Goal: Transaction & Acquisition: Purchase product/service

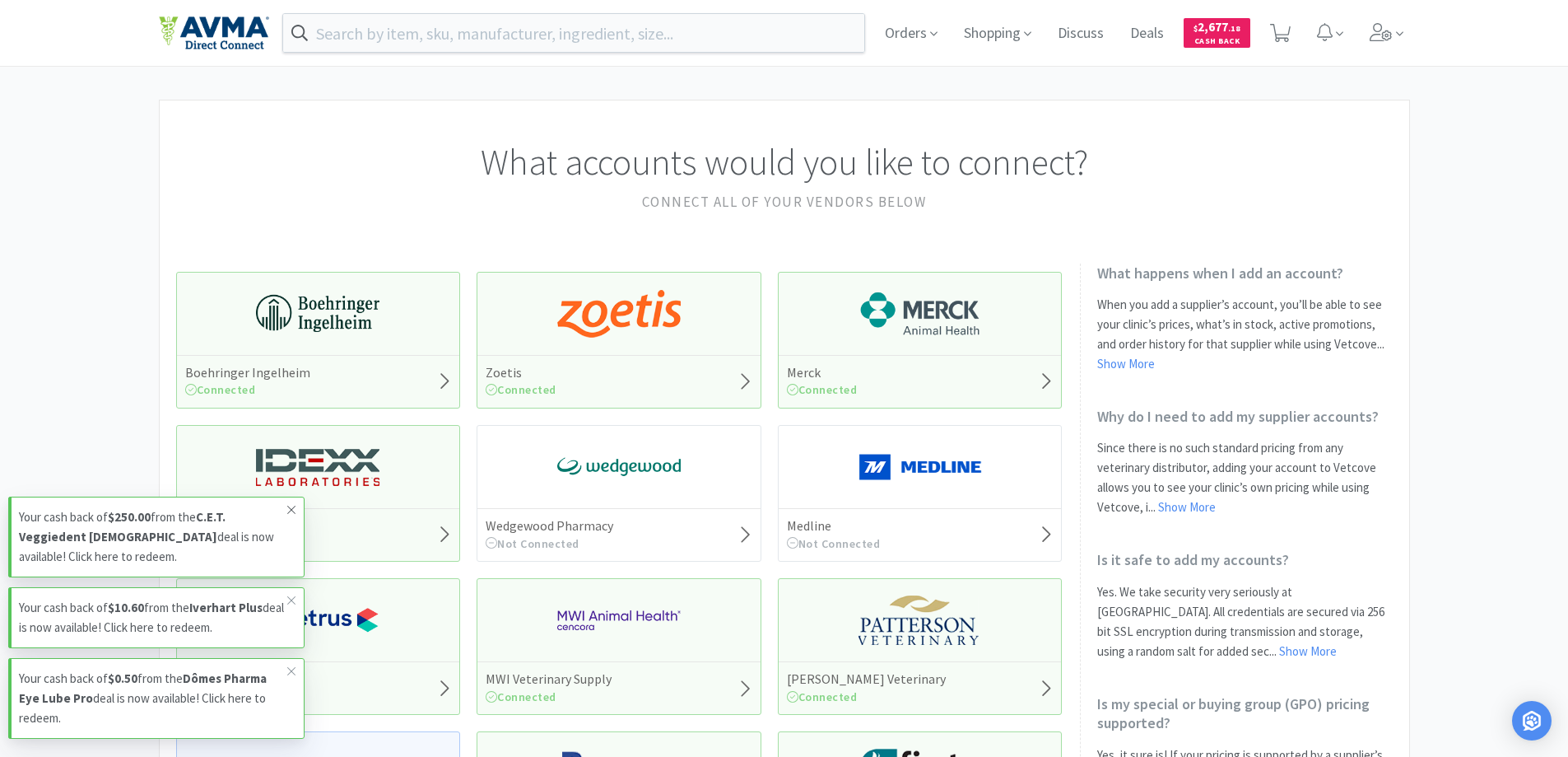
click at [290, 509] on icon at bounding box center [291, 509] width 10 height 13
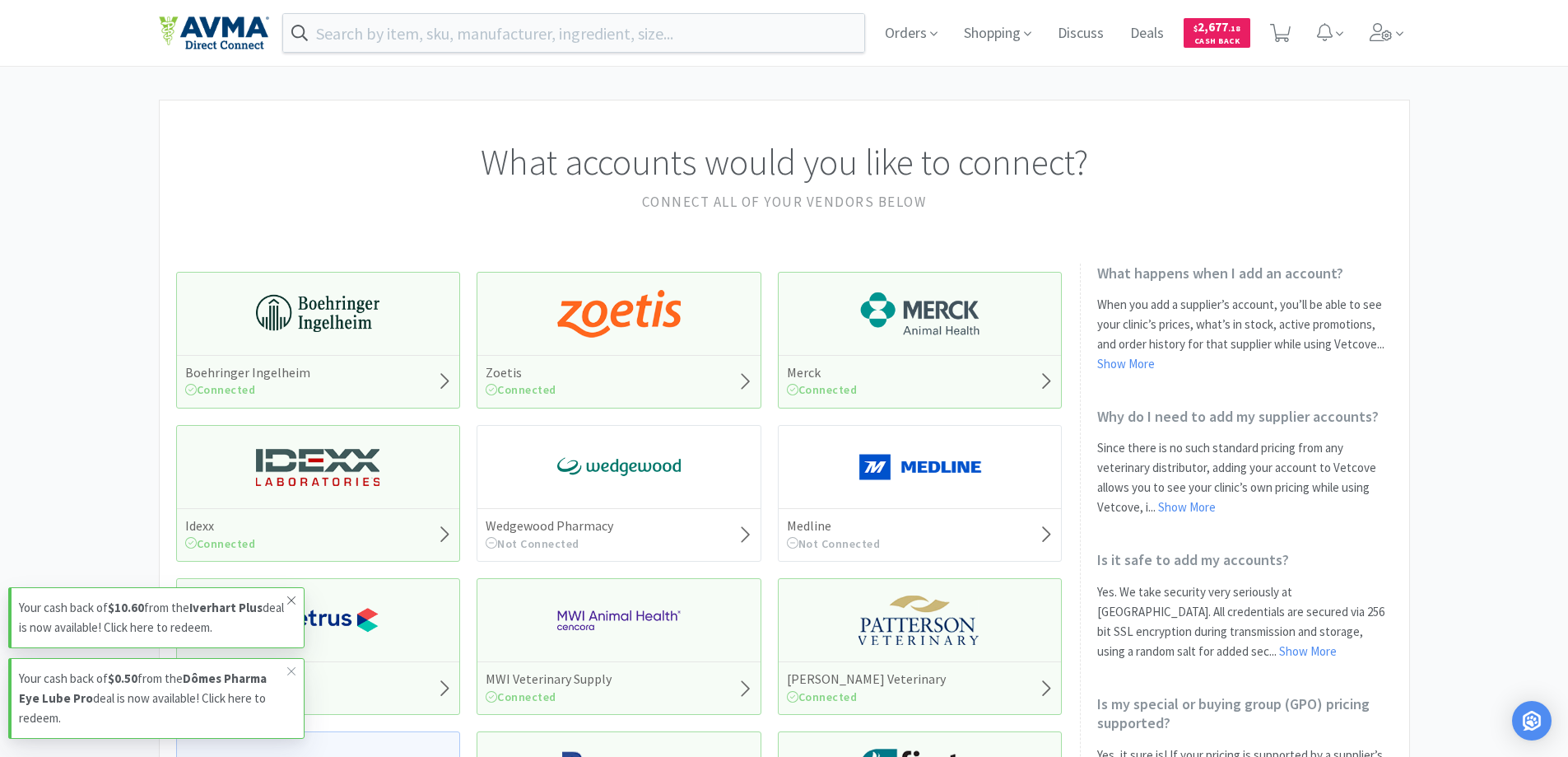
click at [293, 598] on icon at bounding box center [291, 600] width 10 height 13
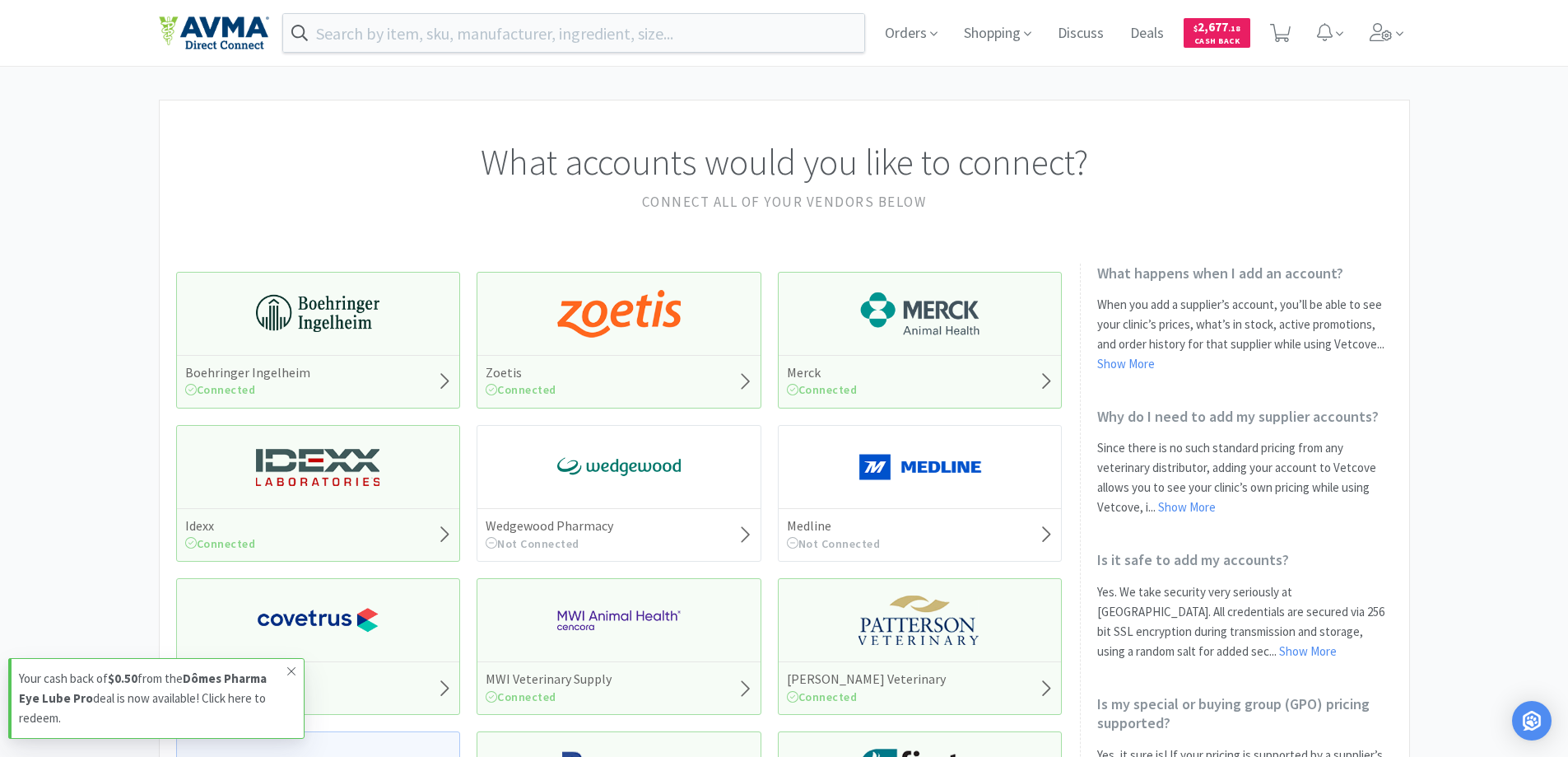
click at [288, 672] on icon at bounding box center [291, 671] width 10 height 13
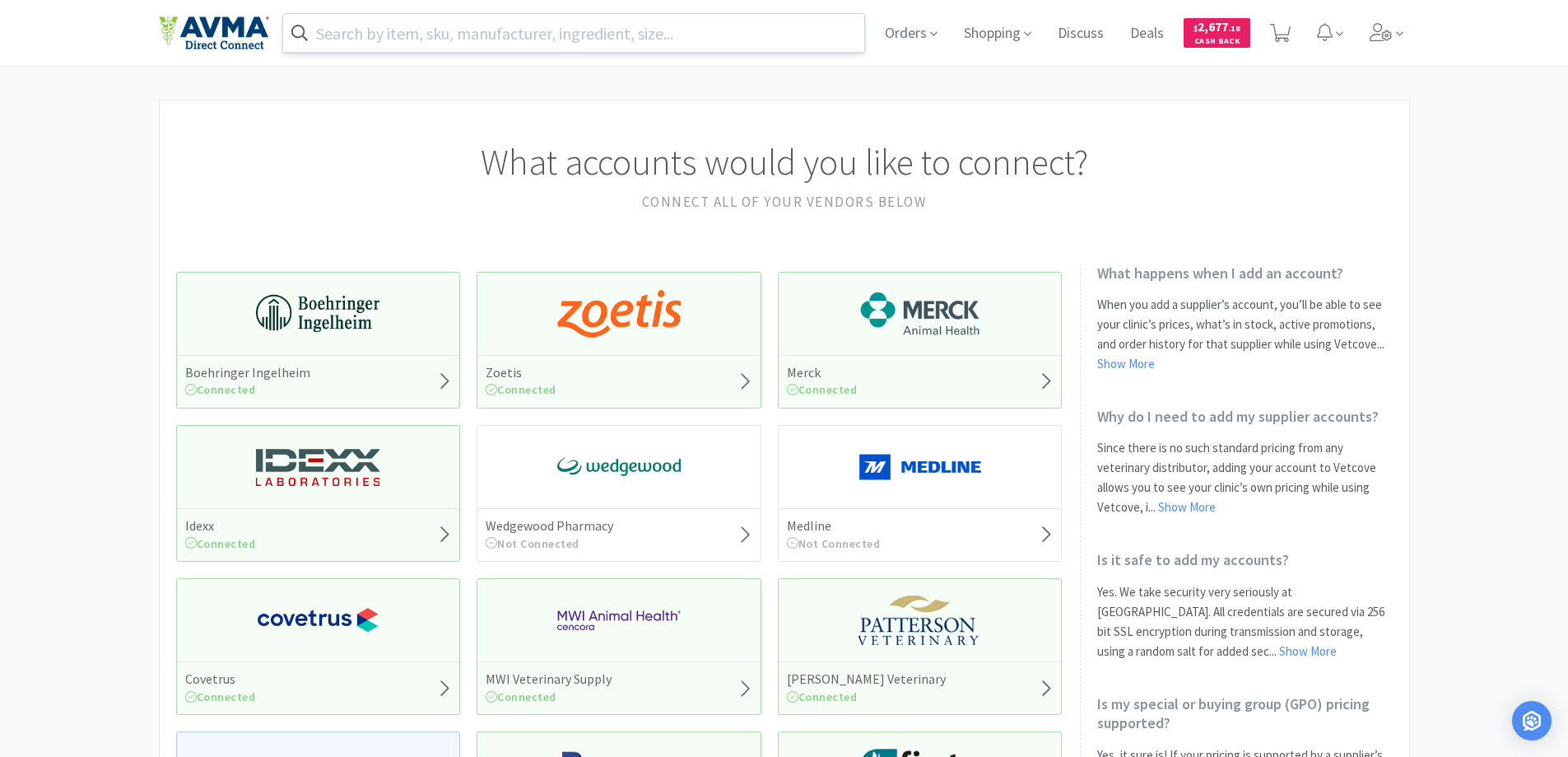
click at [402, 32] on input "text" at bounding box center [574, 32] width 582 height 38
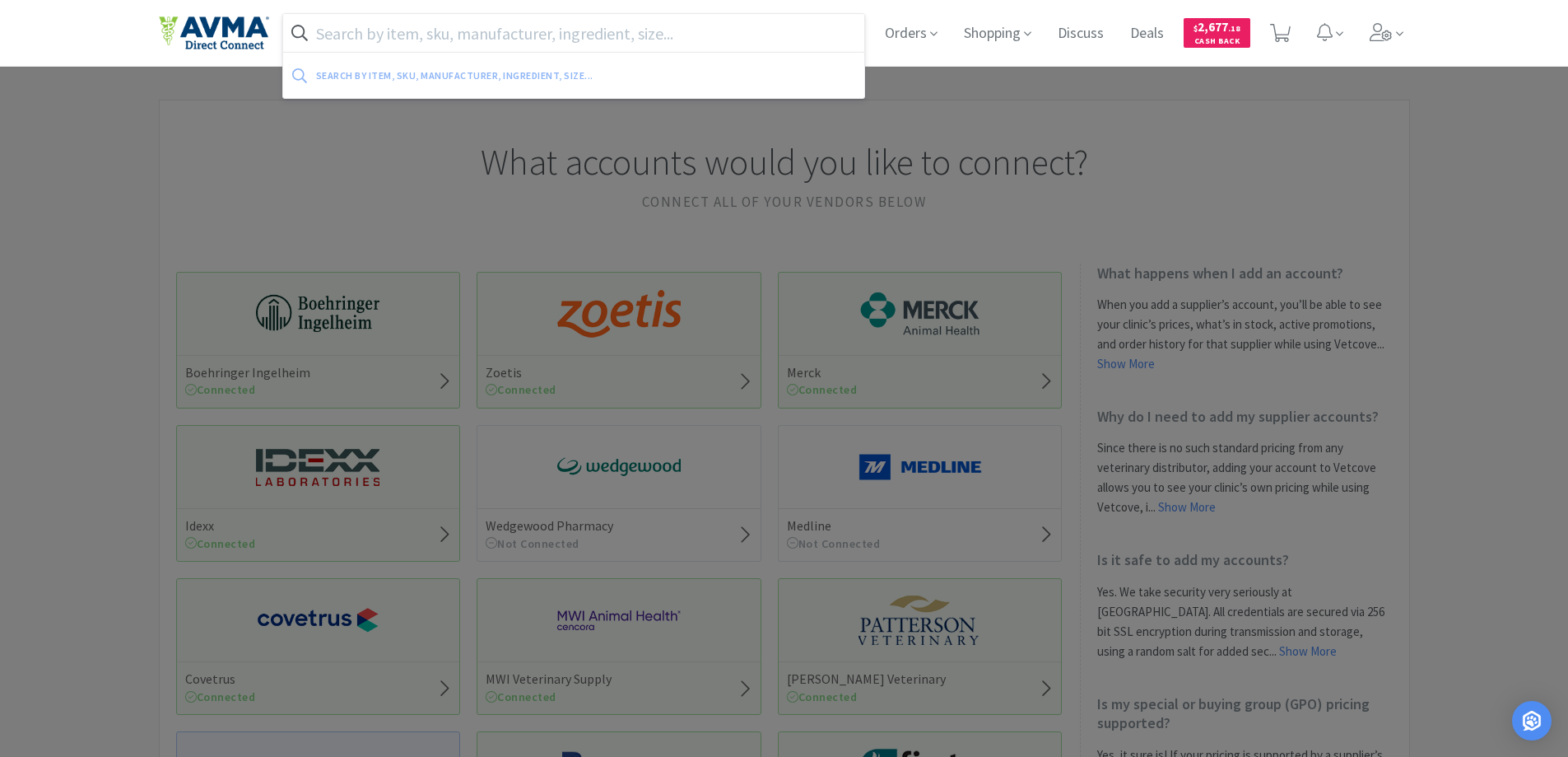
paste input "032296"
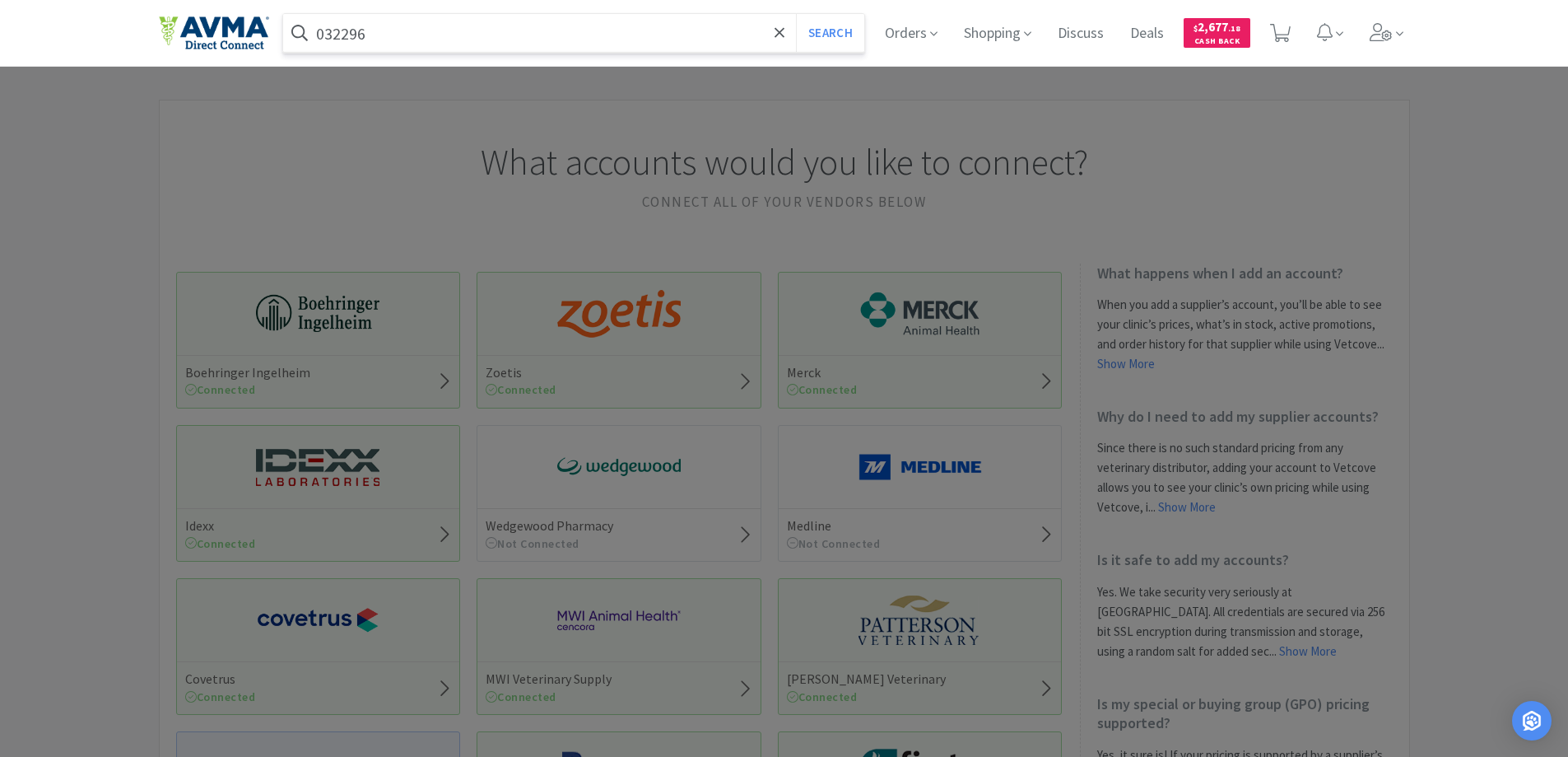
drag, startPoint x: 389, startPoint y: 27, endPoint x: 460, endPoint y: 60, distance: 78.3
click at [394, 50] on input "032296" at bounding box center [574, 32] width 582 height 38
type input "032296"
click at [827, 32] on button "Search" at bounding box center [830, 32] width 68 height 38
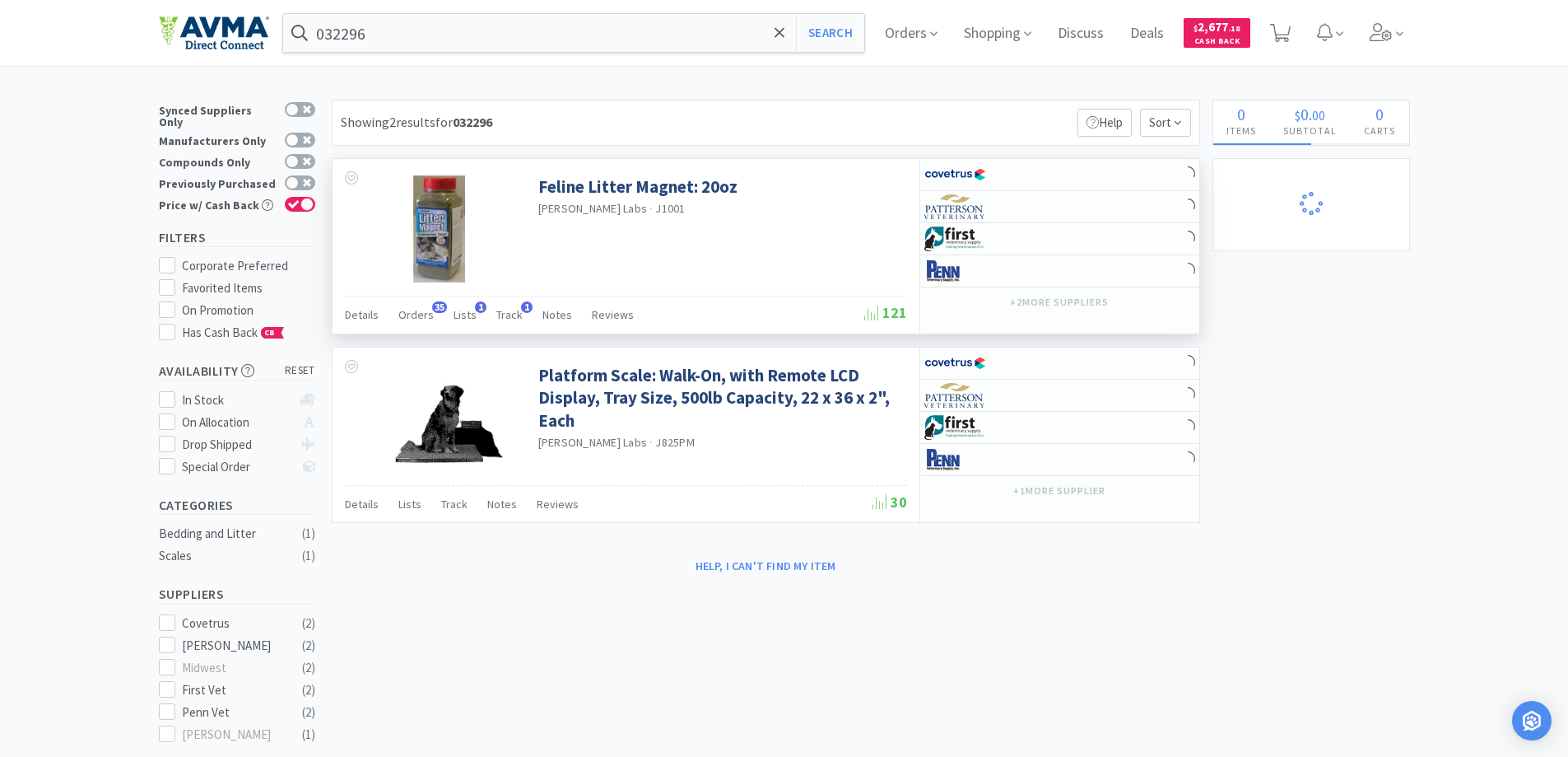
select select "10"
select select "8"
select select "1"
select select "3"
select select "2"
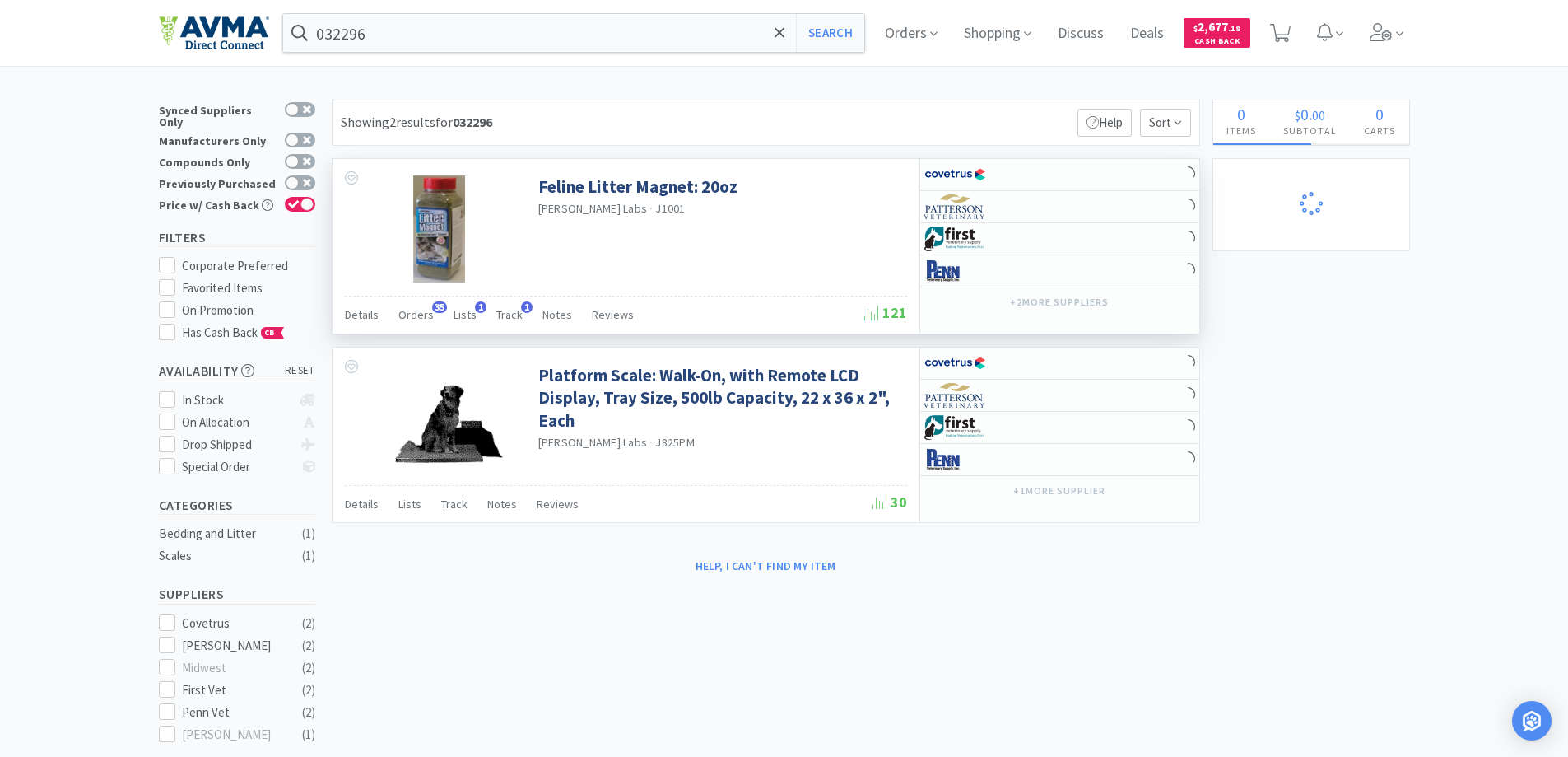
select select "1"
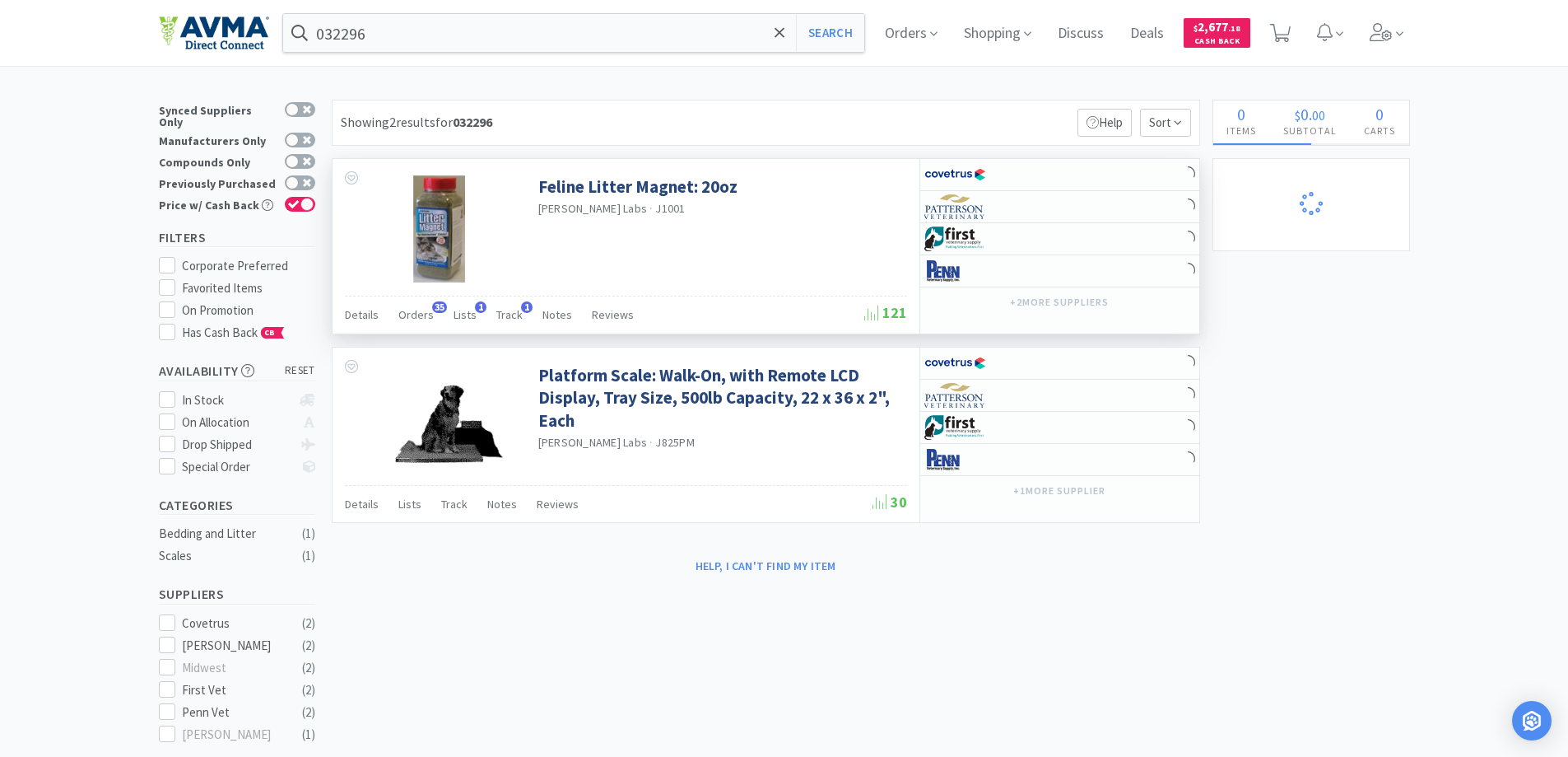
select select "2"
select select "1"
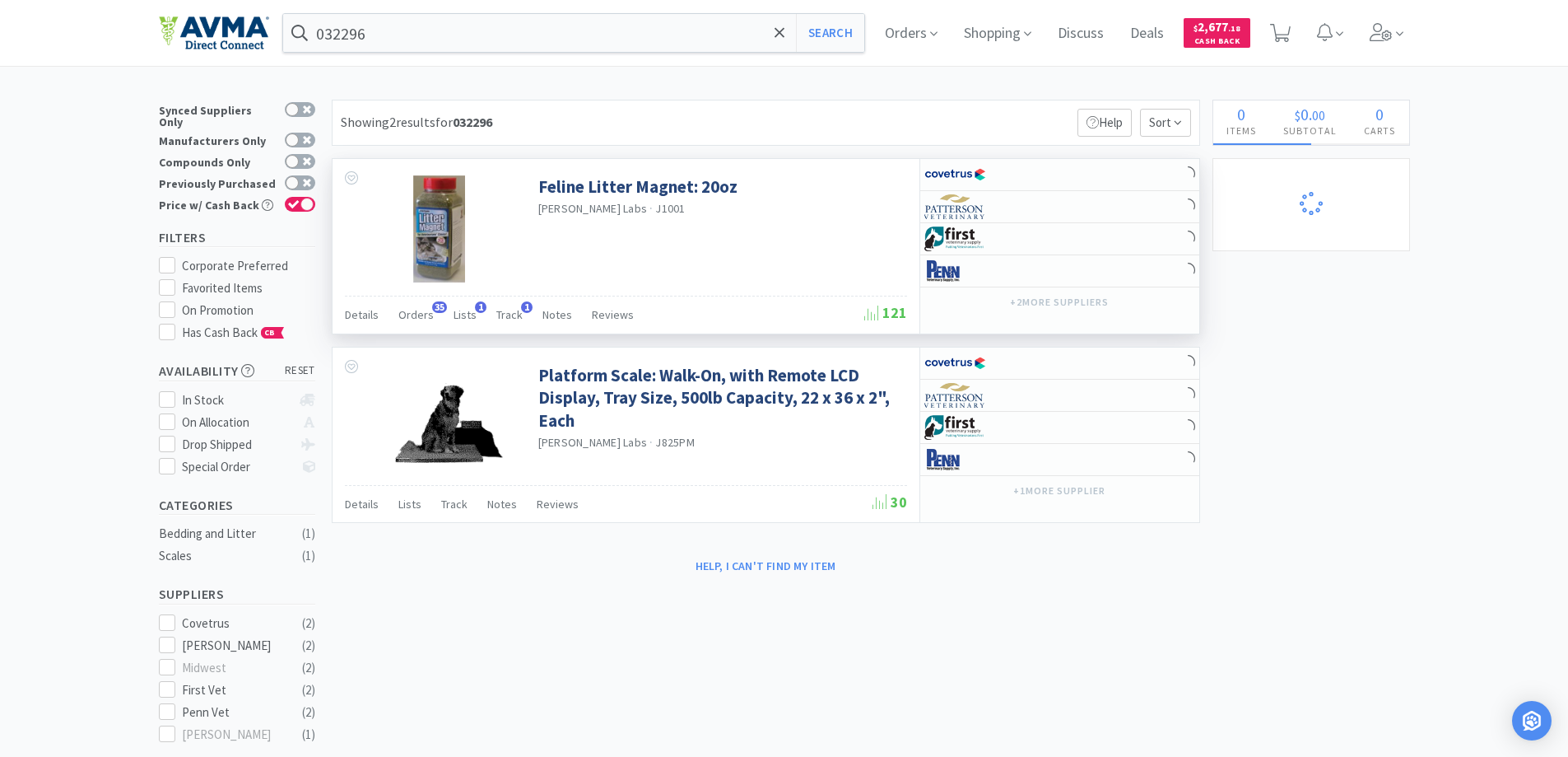
select select "1"
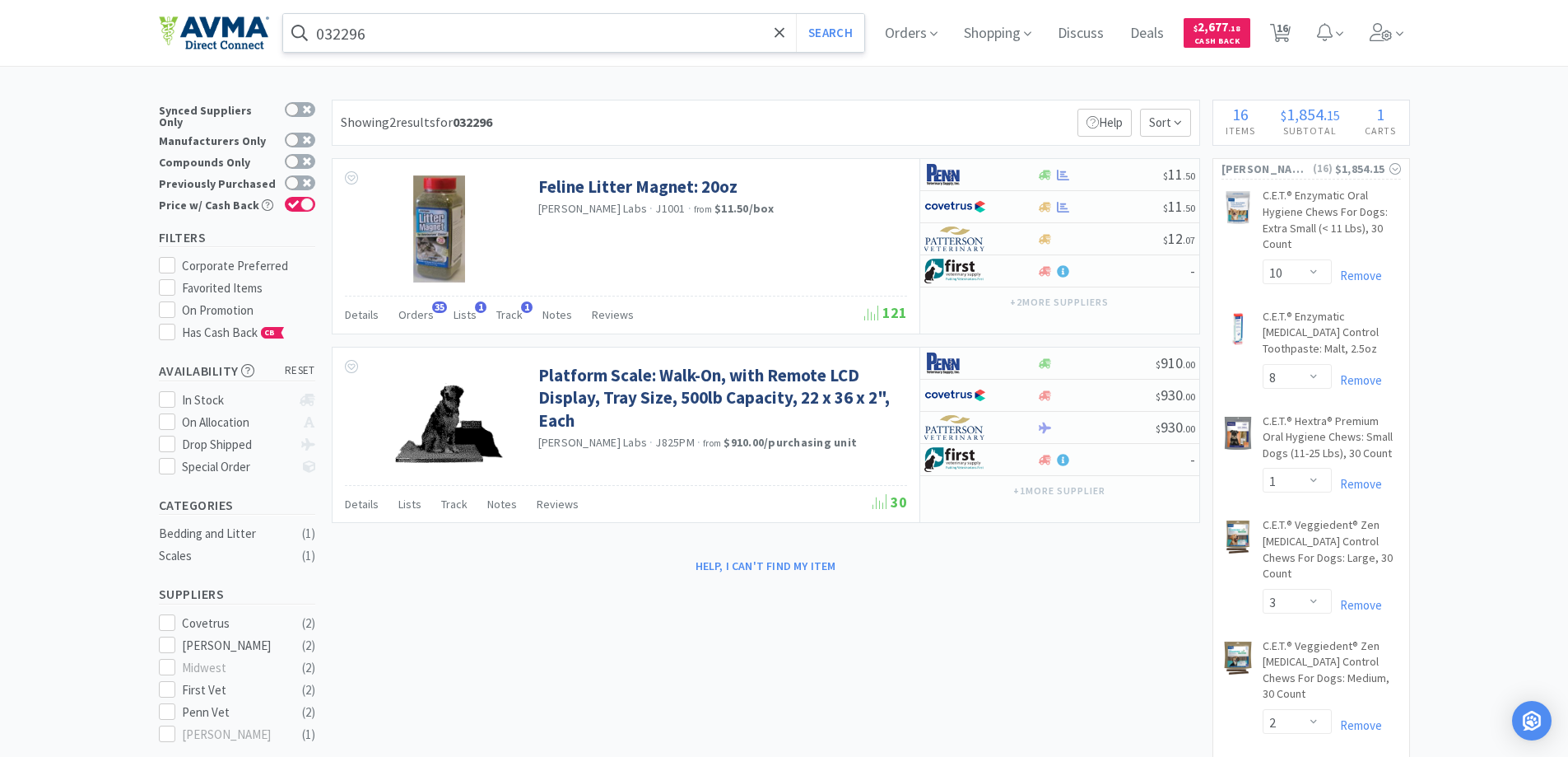
click at [467, 42] on input "032296" at bounding box center [574, 32] width 582 height 38
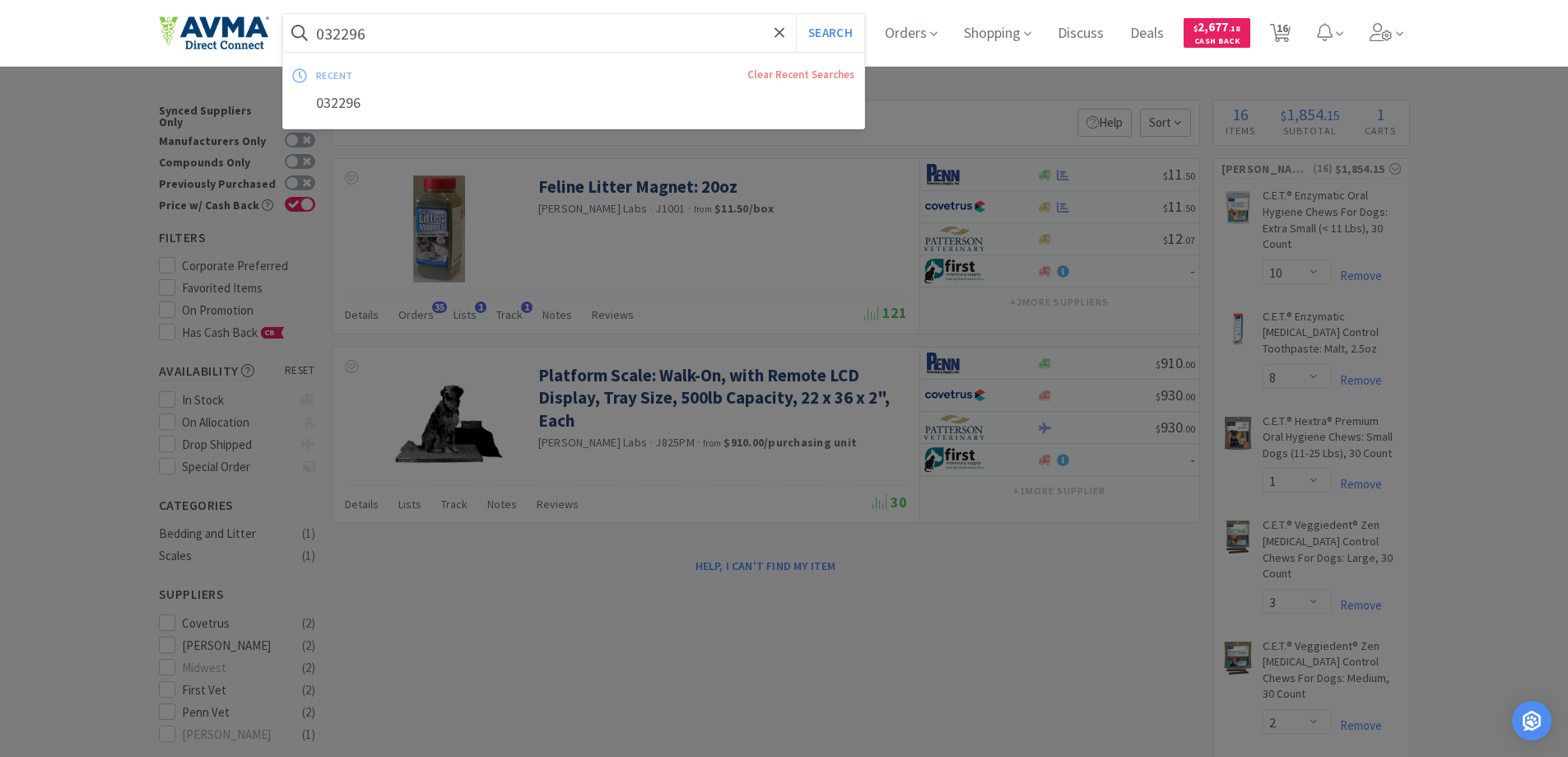
paste input "60584"
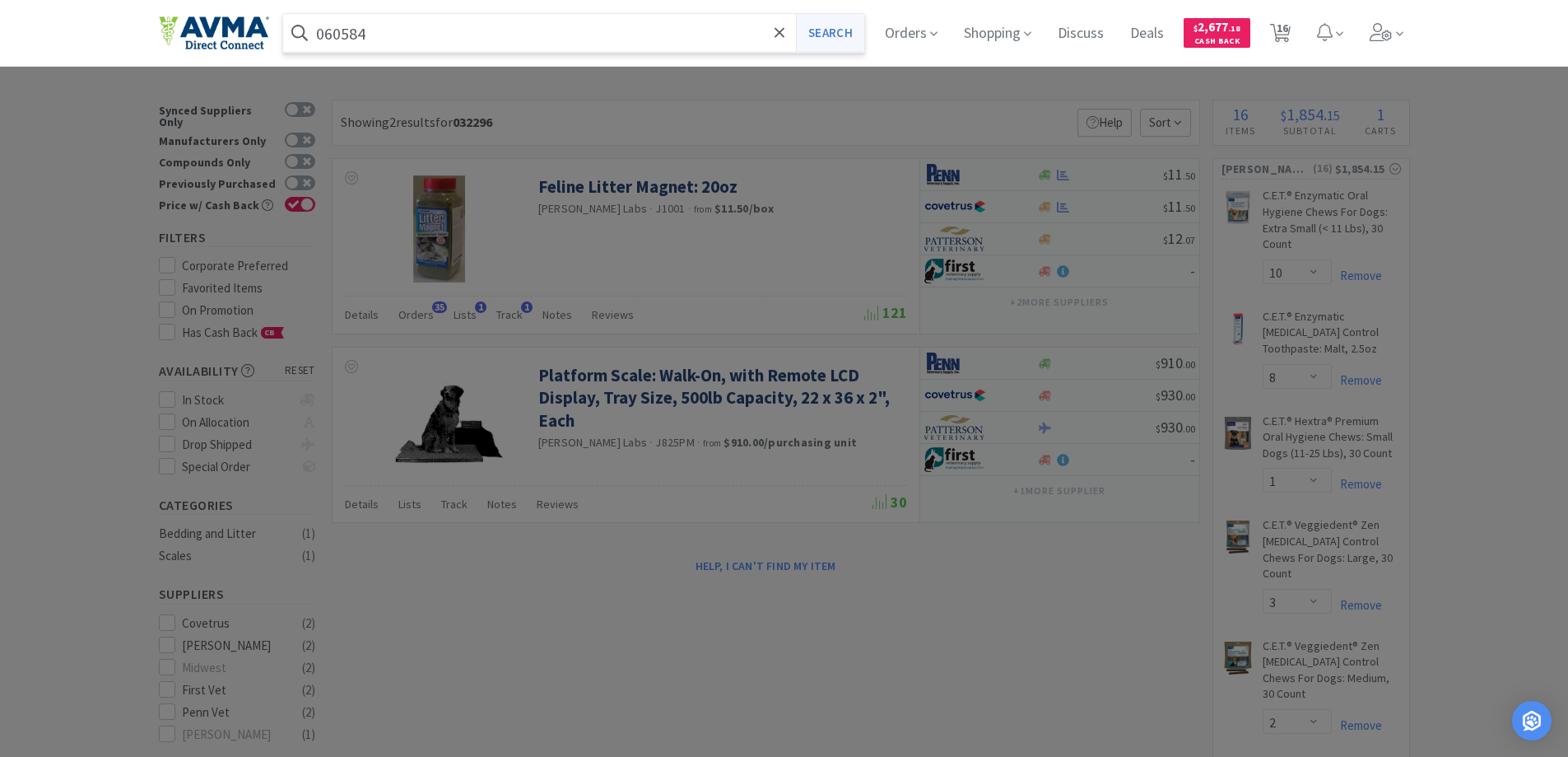
type input "060584"
drag, startPoint x: 857, startPoint y: 33, endPoint x: 812, endPoint y: 35, distance: 45.0
click at [856, 33] on button "Search" at bounding box center [830, 32] width 68 height 38
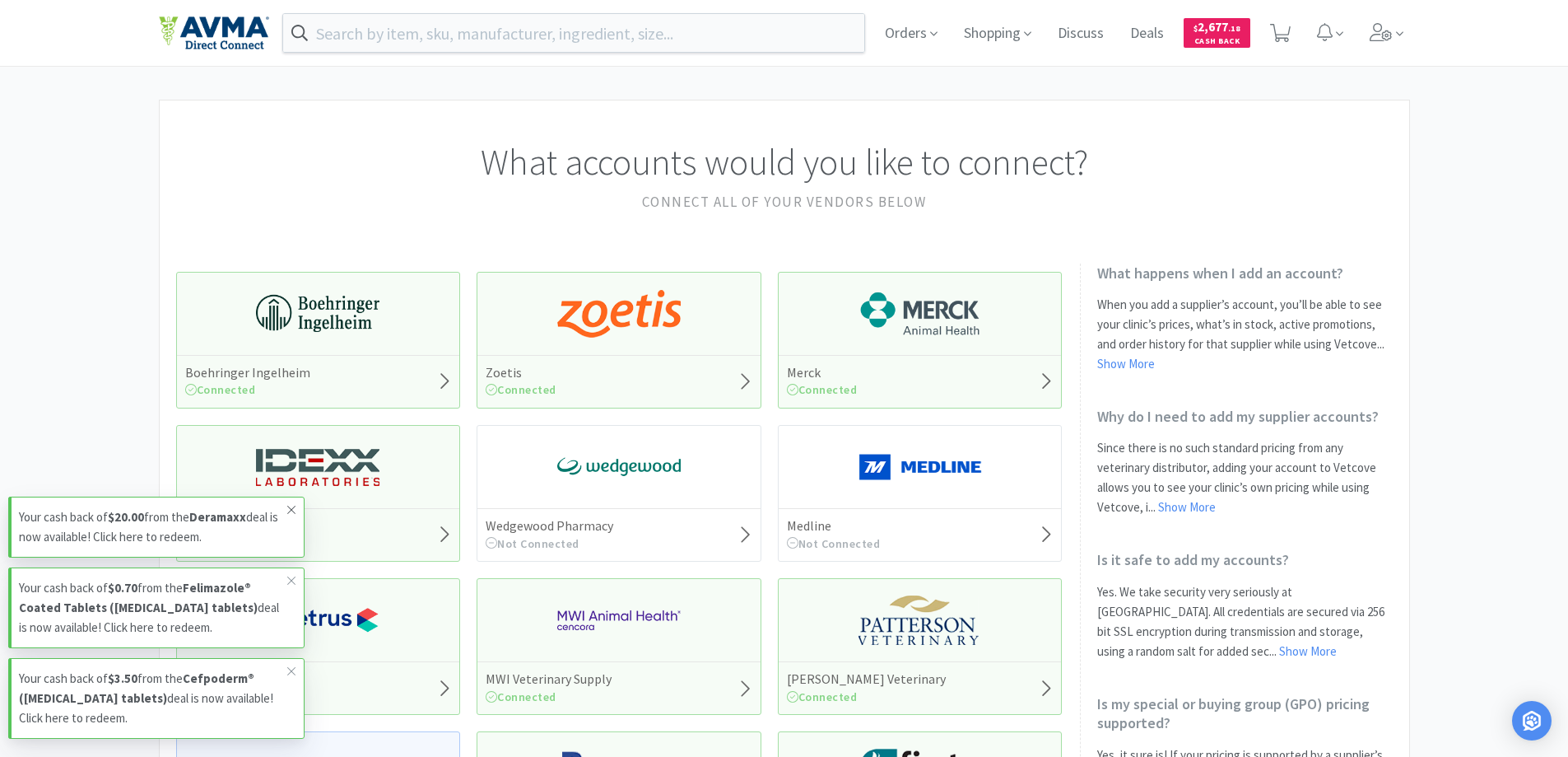
click at [290, 510] on icon at bounding box center [291, 509] width 10 height 13
click at [292, 578] on icon at bounding box center [291, 580] width 10 height 13
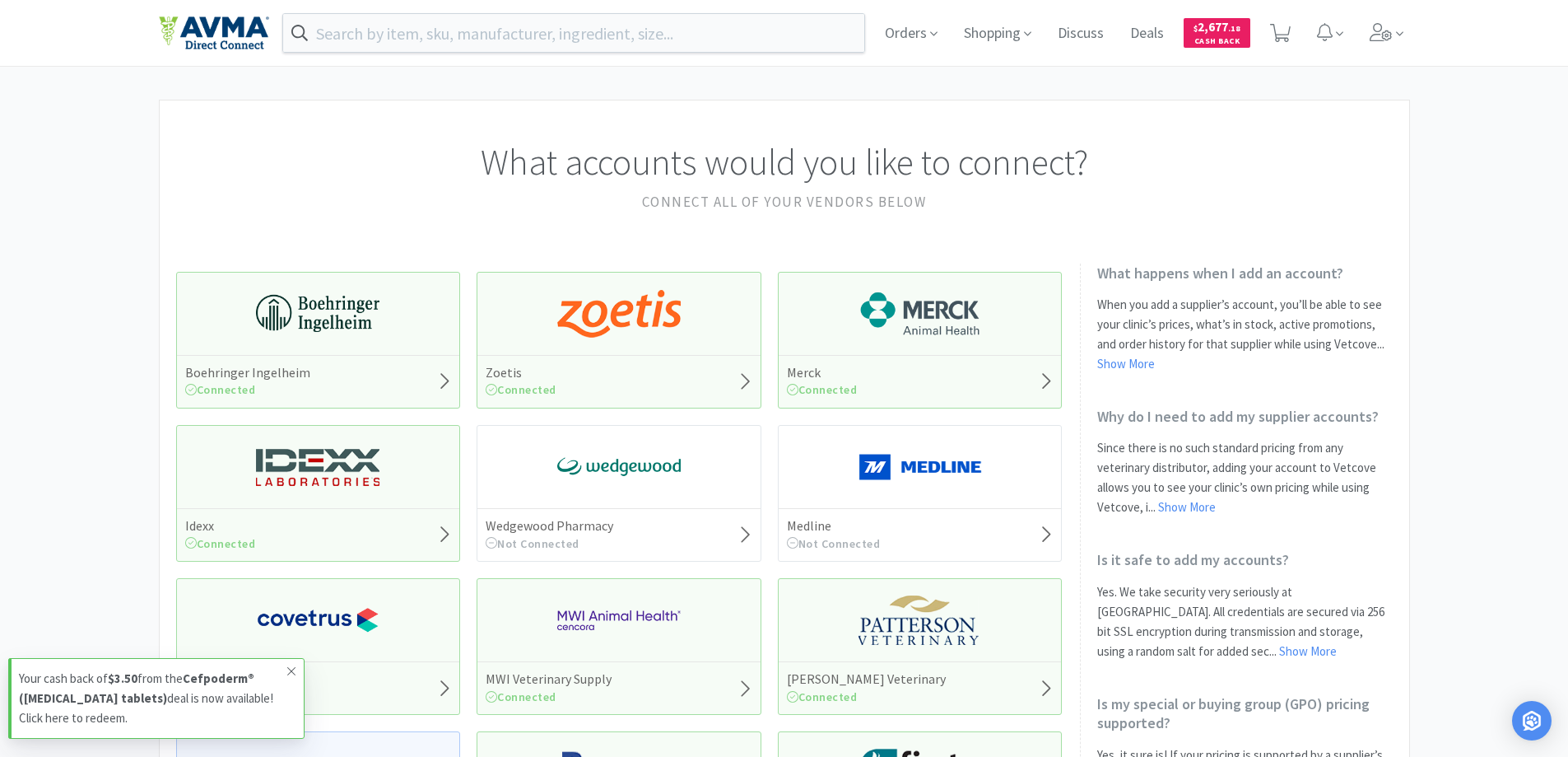
click at [294, 672] on icon at bounding box center [291, 671] width 10 height 13
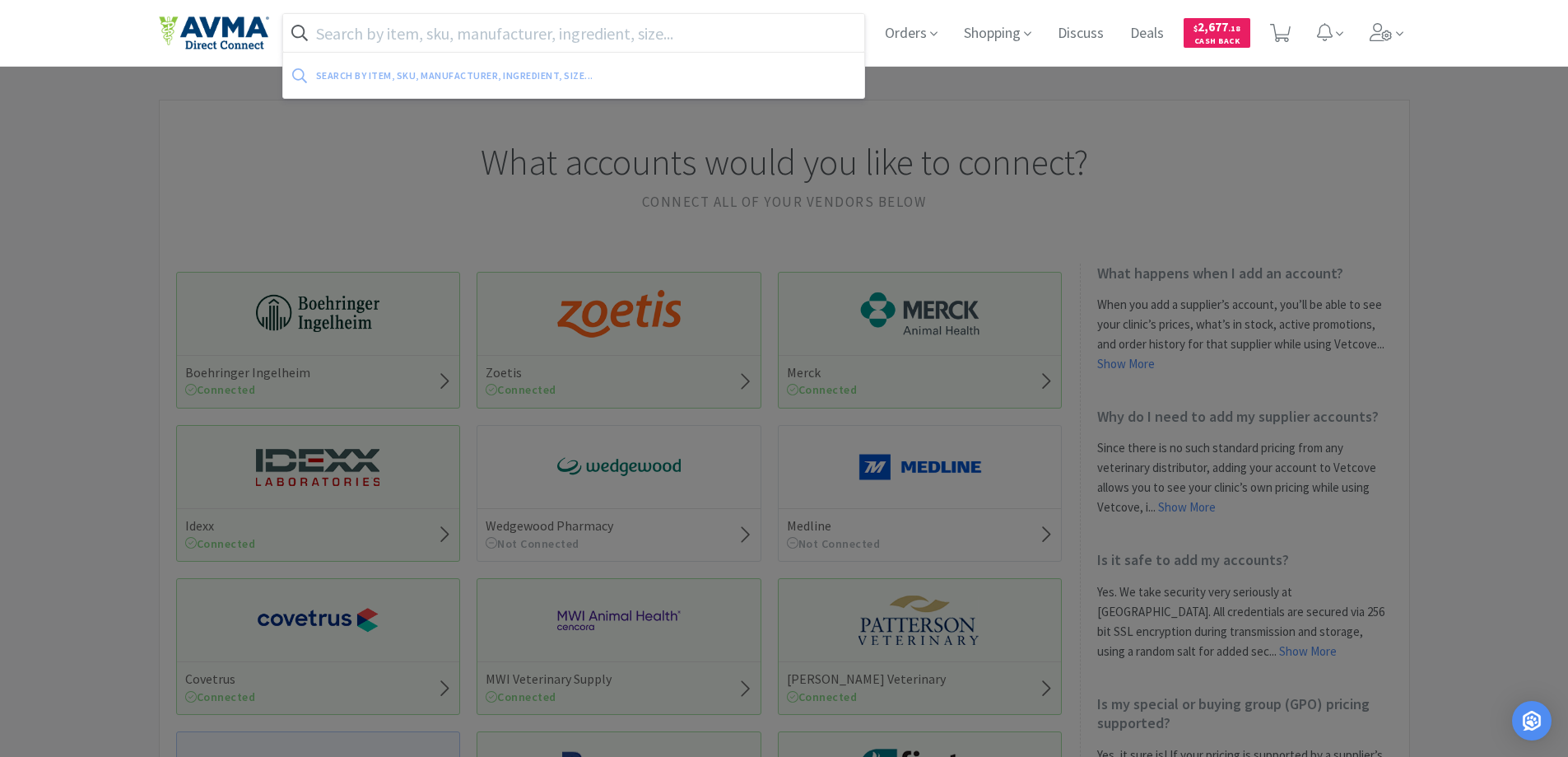
click at [366, 34] on input "text" at bounding box center [574, 32] width 582 height 38
paste input "048581"
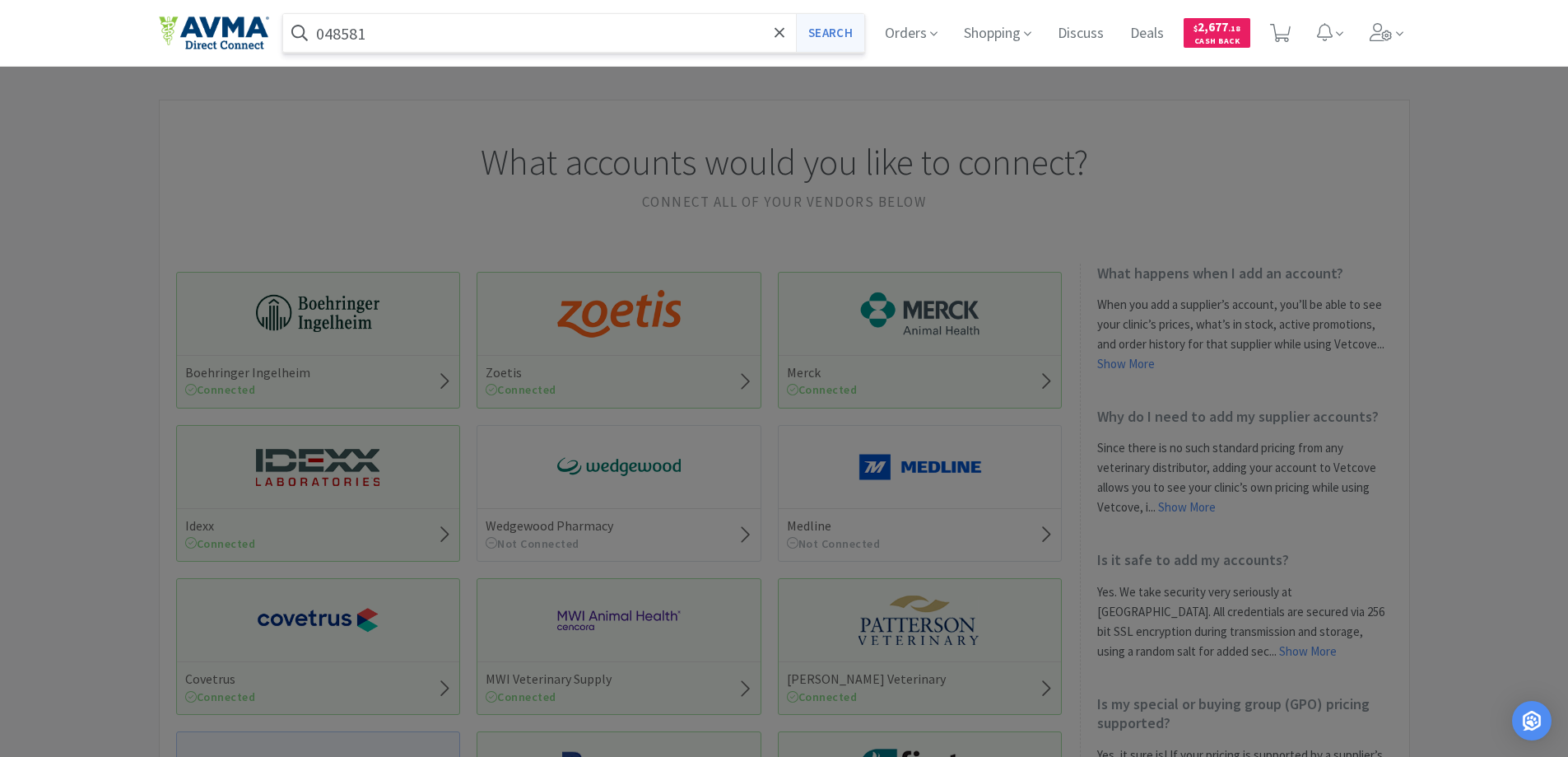
type input "048581"
click at [810, 32] on button "Search" at bounding box center [830, 32] width 68 height 38
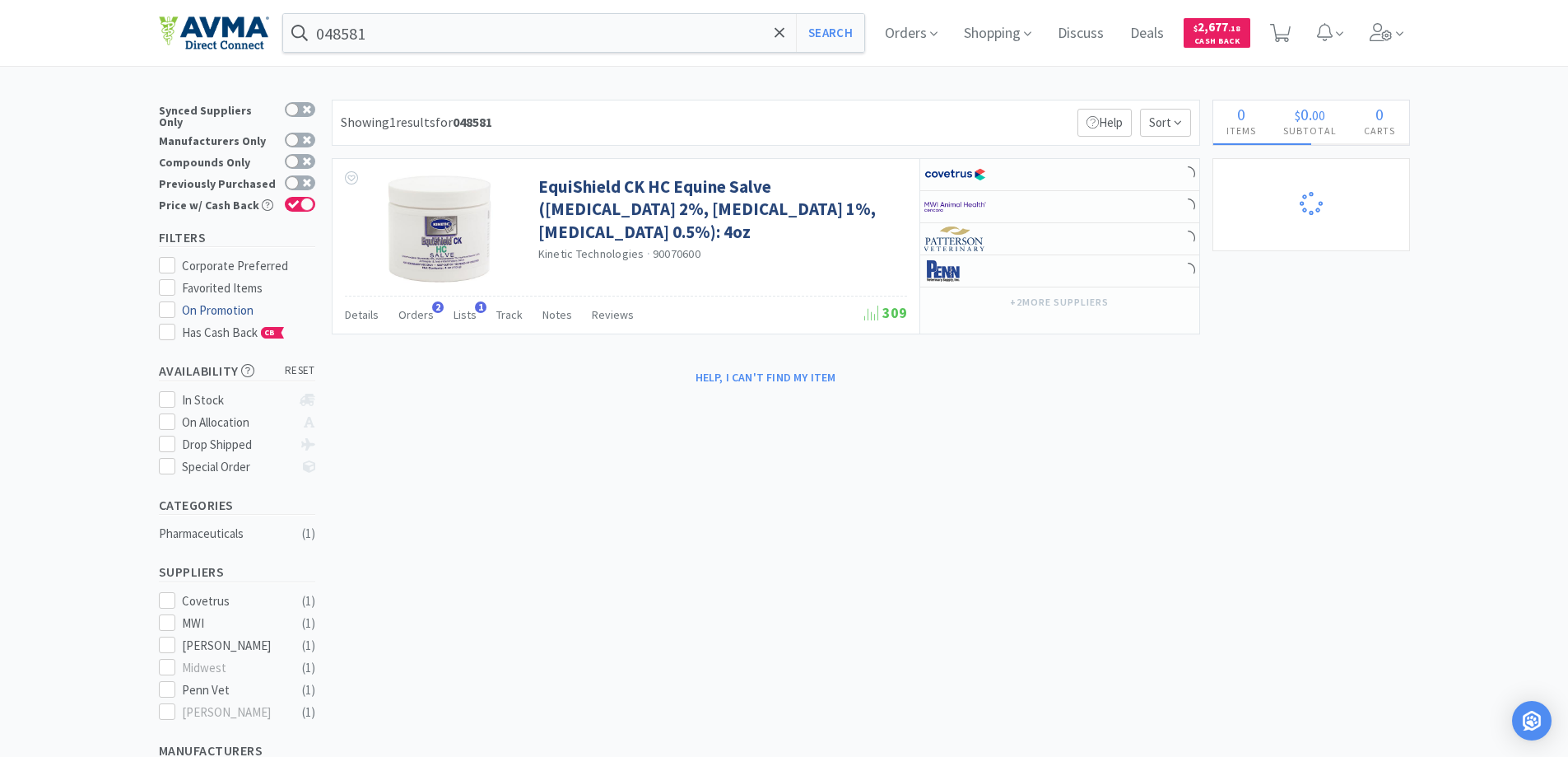
select select "10"
select select "8"
select select "1"
select select "3"
select select "2"
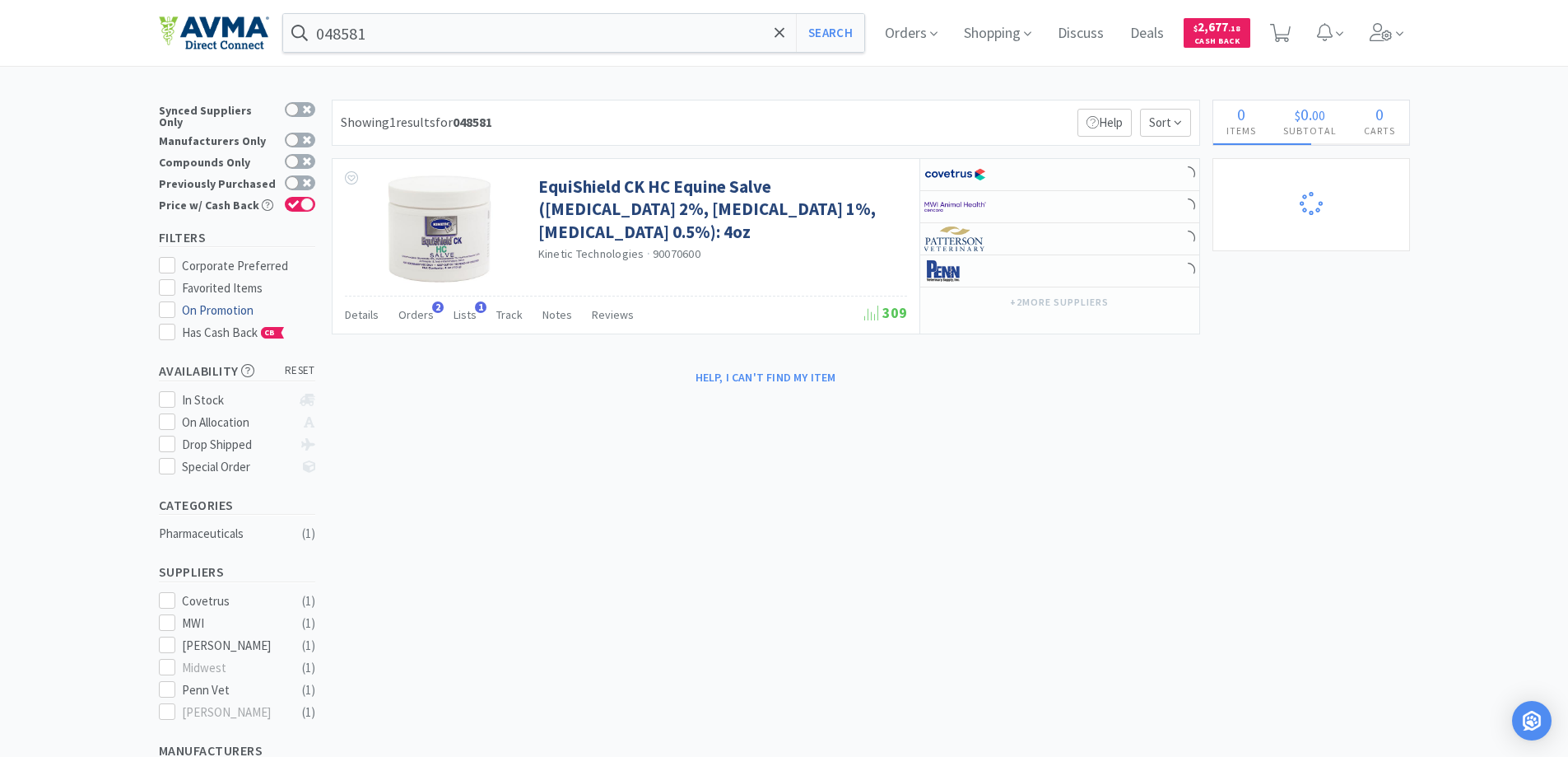
select select "1"
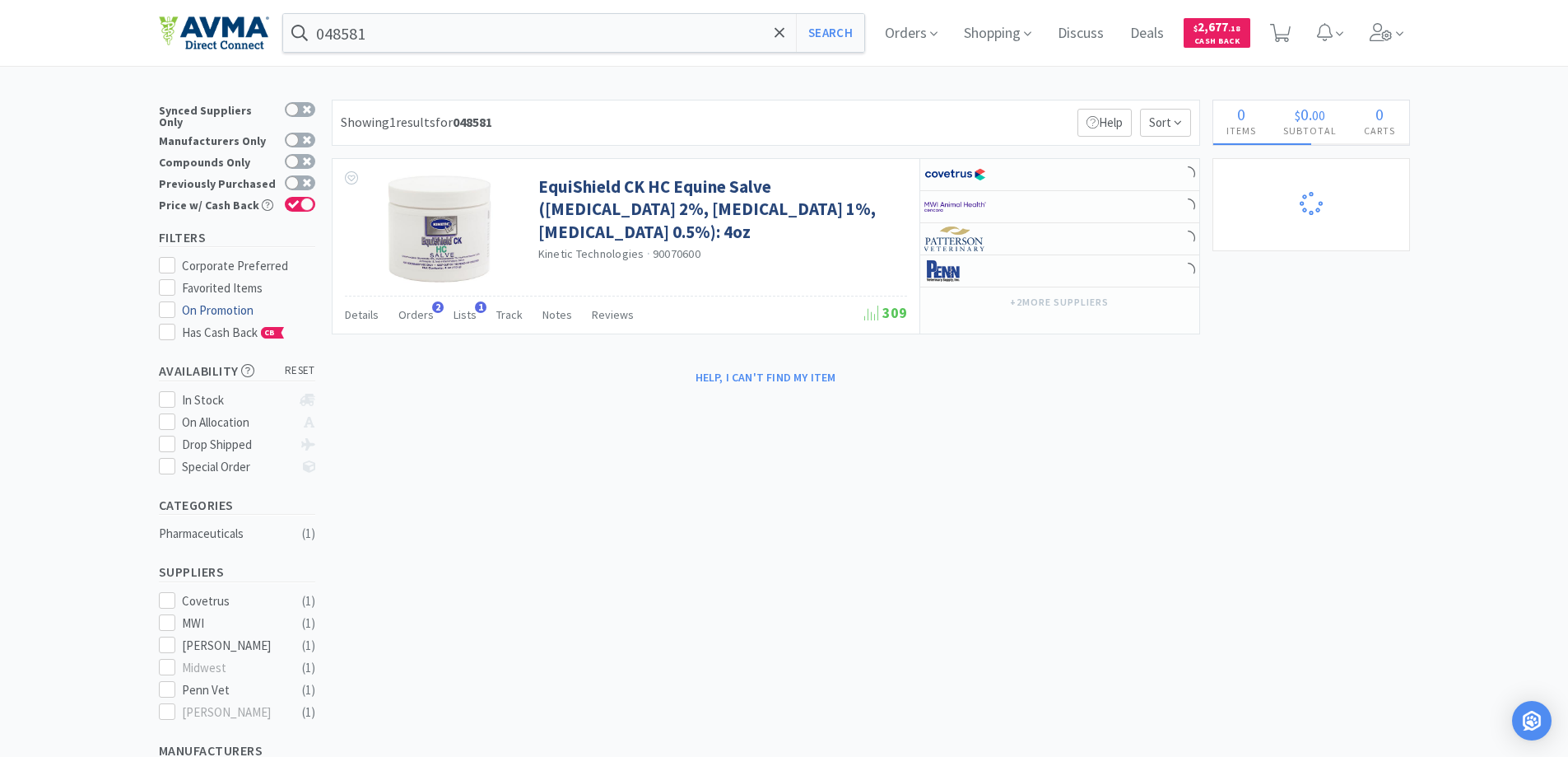
select select "2"
select select "1"
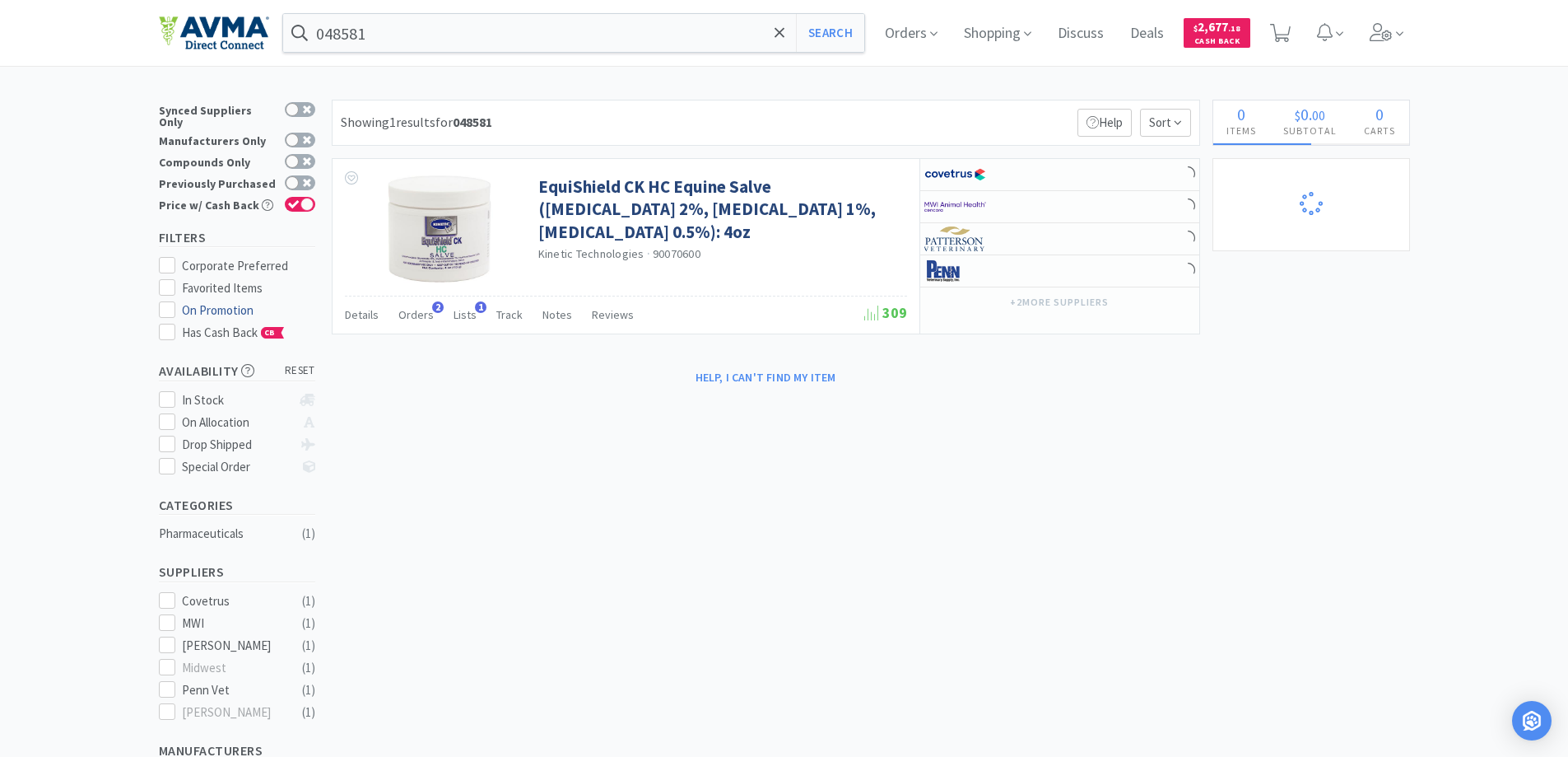
select select "1"
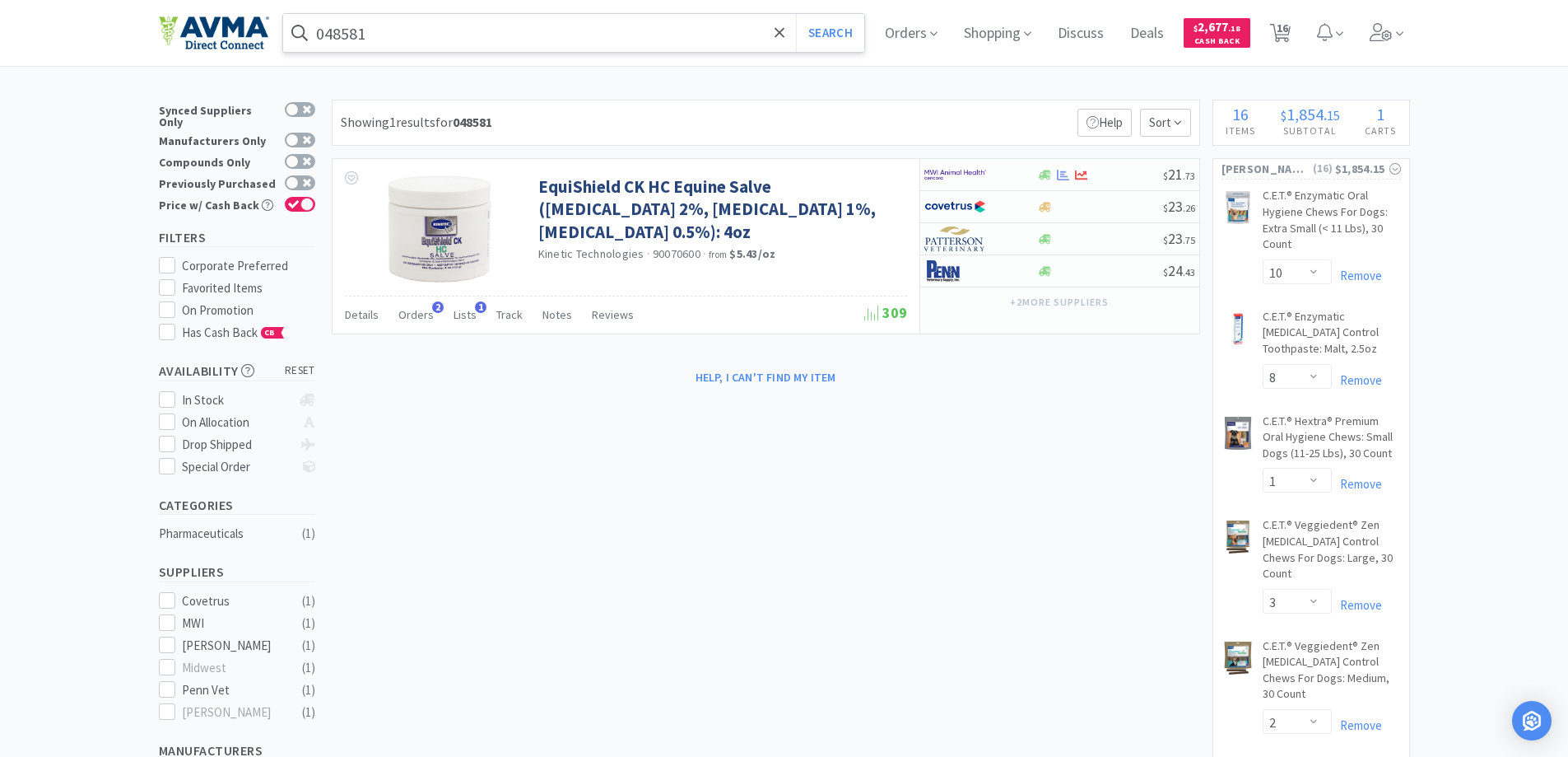
click at [491, 19] on input "048581" at bounding box center [574, 32] width 582 height 38
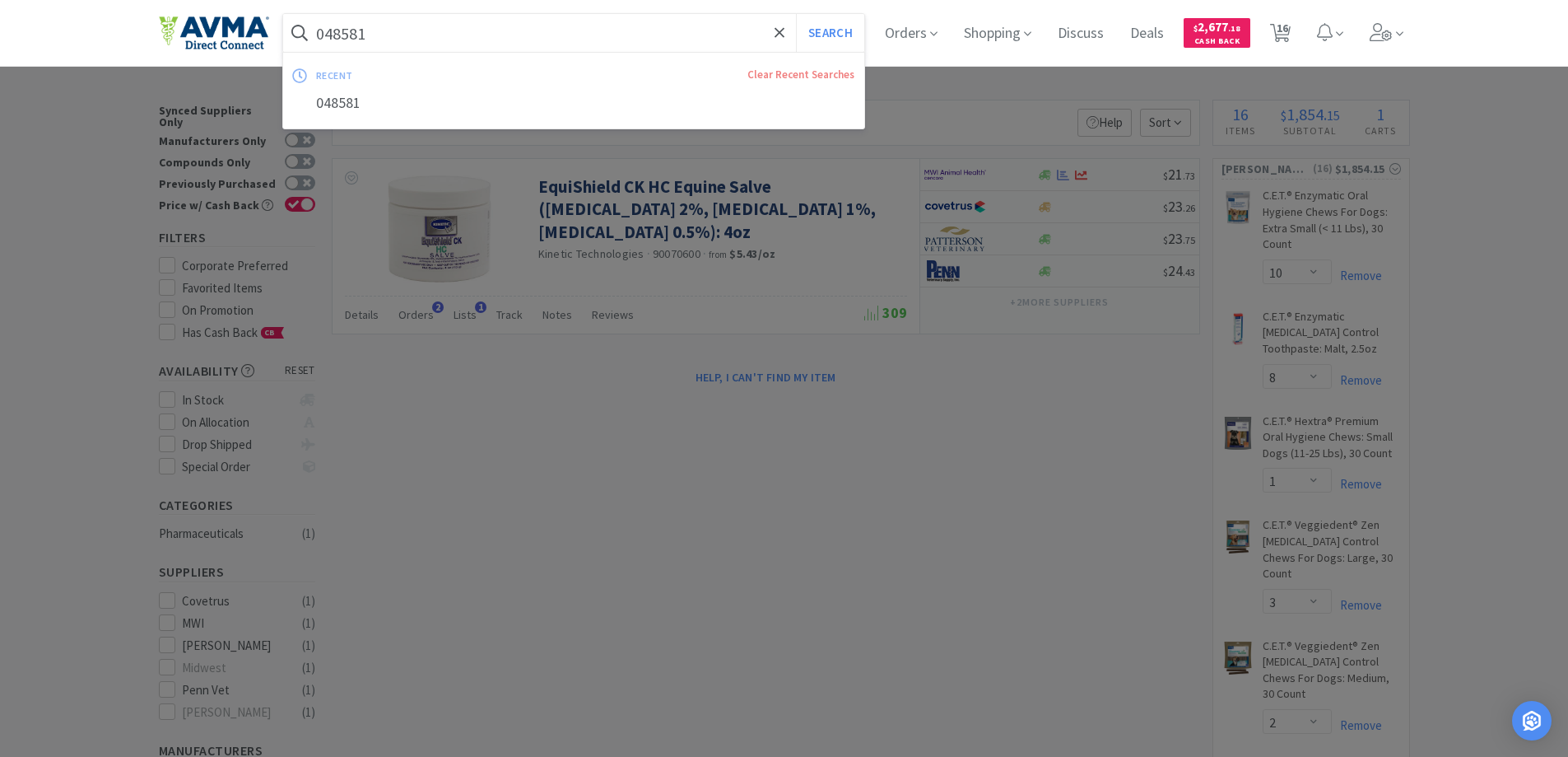
click at [476, 28] on input "048581" at bounding box center [574, 32] width 582 height 38
click at [440, 35] on input "048581" at bounding box center [574, 32] width 582 height 38
click at [440, 36] on input "048581" at bounding box center [574, 32] width 582 height 38
click at [334, 41] on input "048581" at bounding box center [574, 32] width 582 height 38
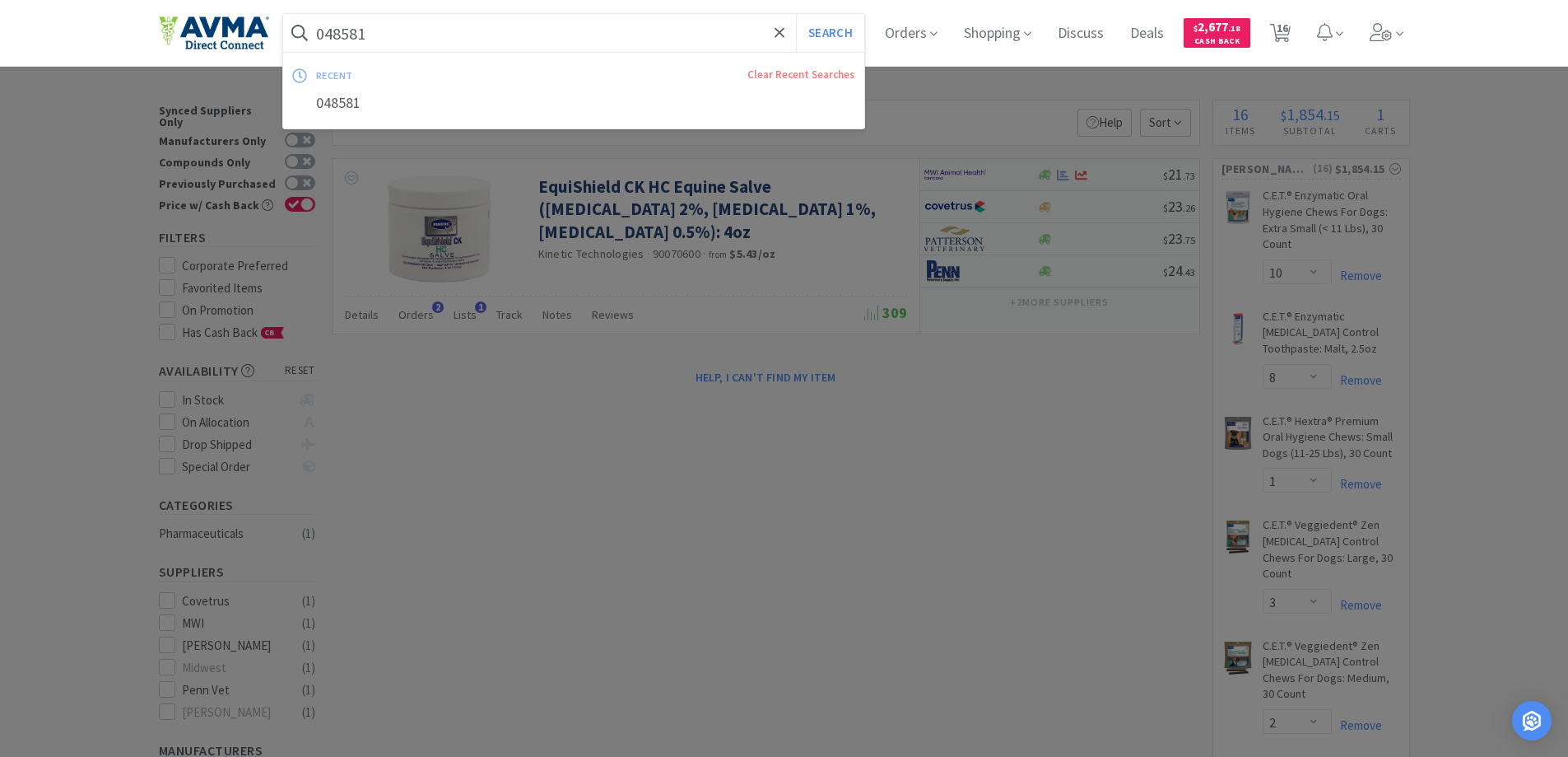
paste input "PT900760"
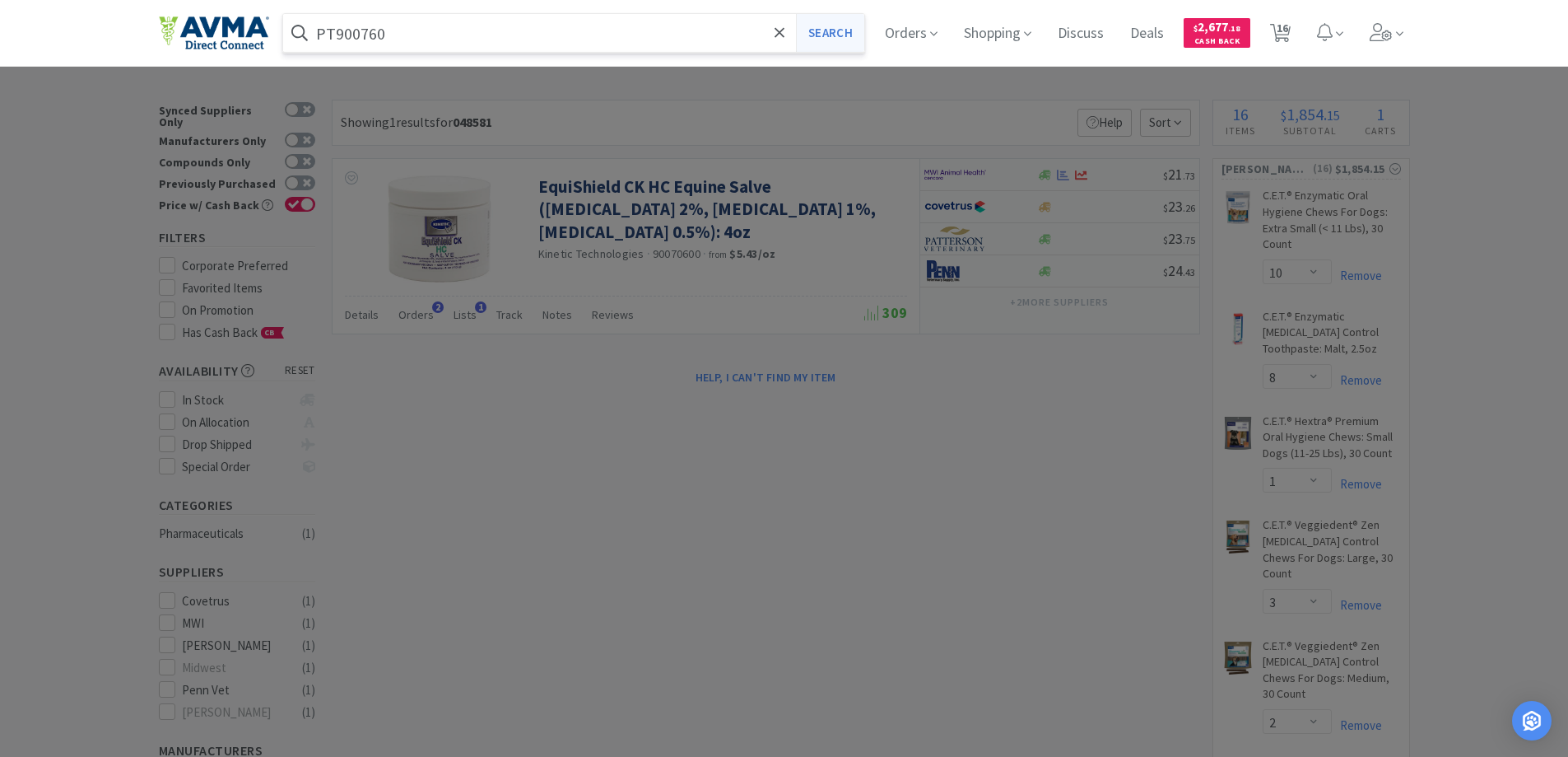
click at [818, 33] on button "Search" at bounding box center [830, 32] width 68 height 38
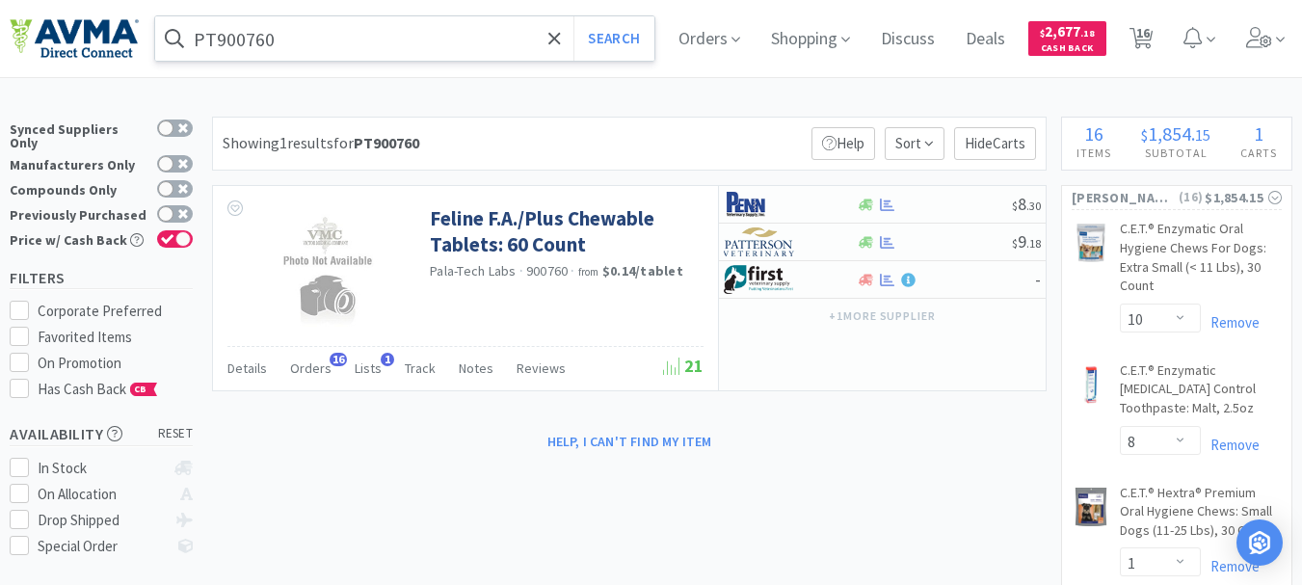
click at [280, 24] on input "PT900760" at bounding box center [404, 38] width 499 height 44
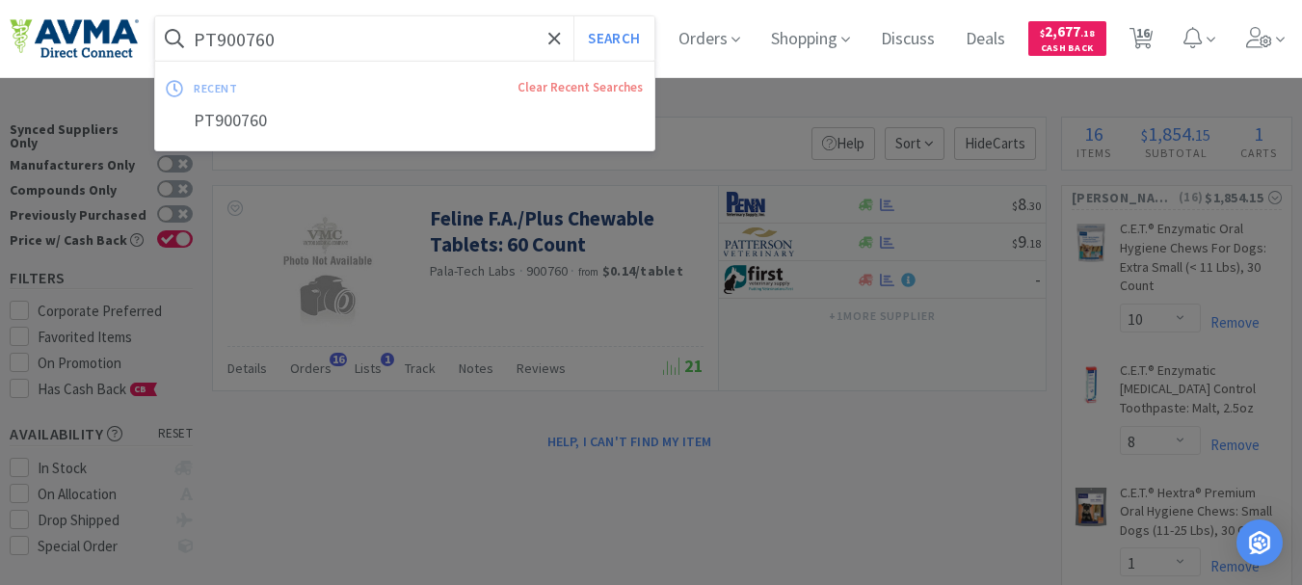
paste input "VED6808"
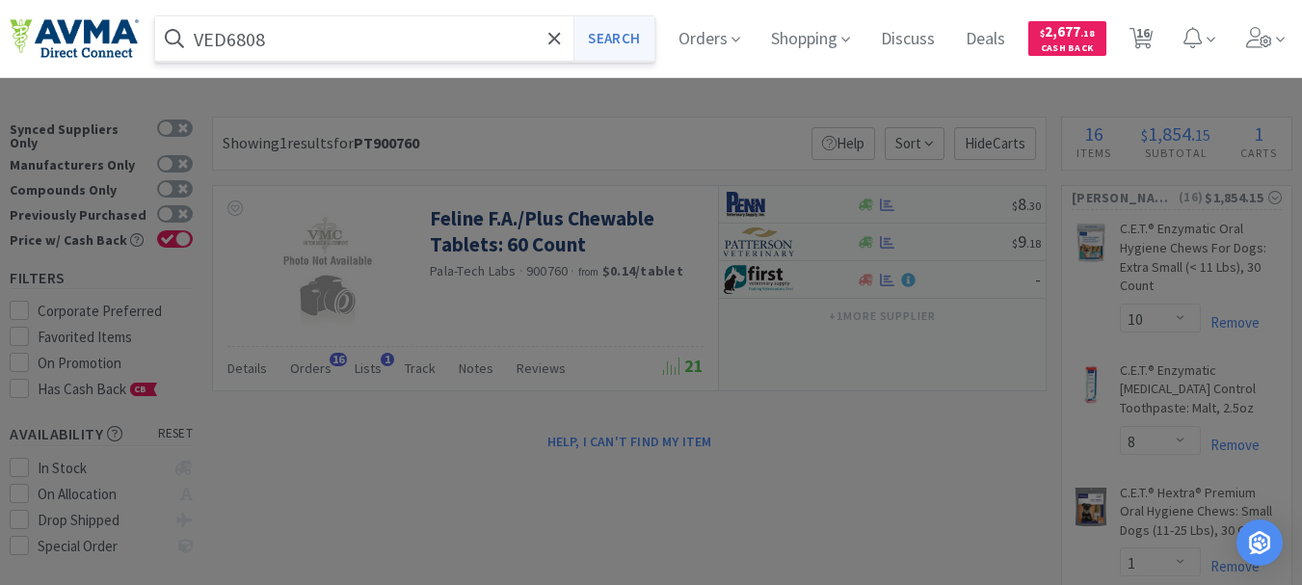
click at [619, 27] on button "Search" at bounding box center [613, 38] width 80 height 44
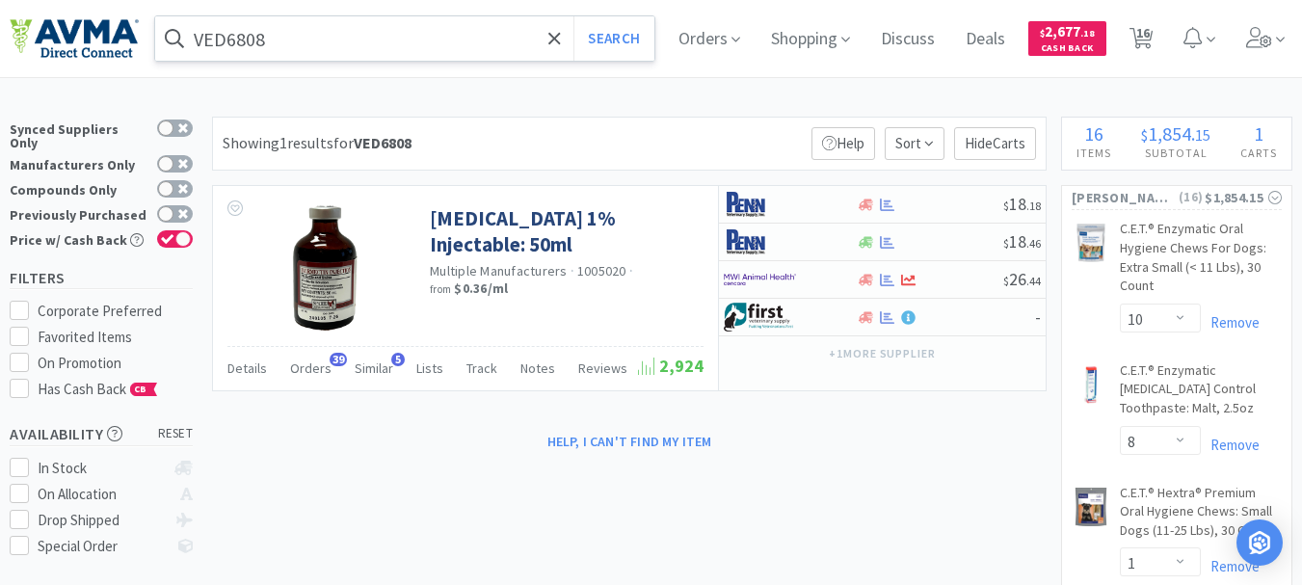
click at [376, 54] on input "VED6808" at bounding box center [404, 38] width 499 height 44
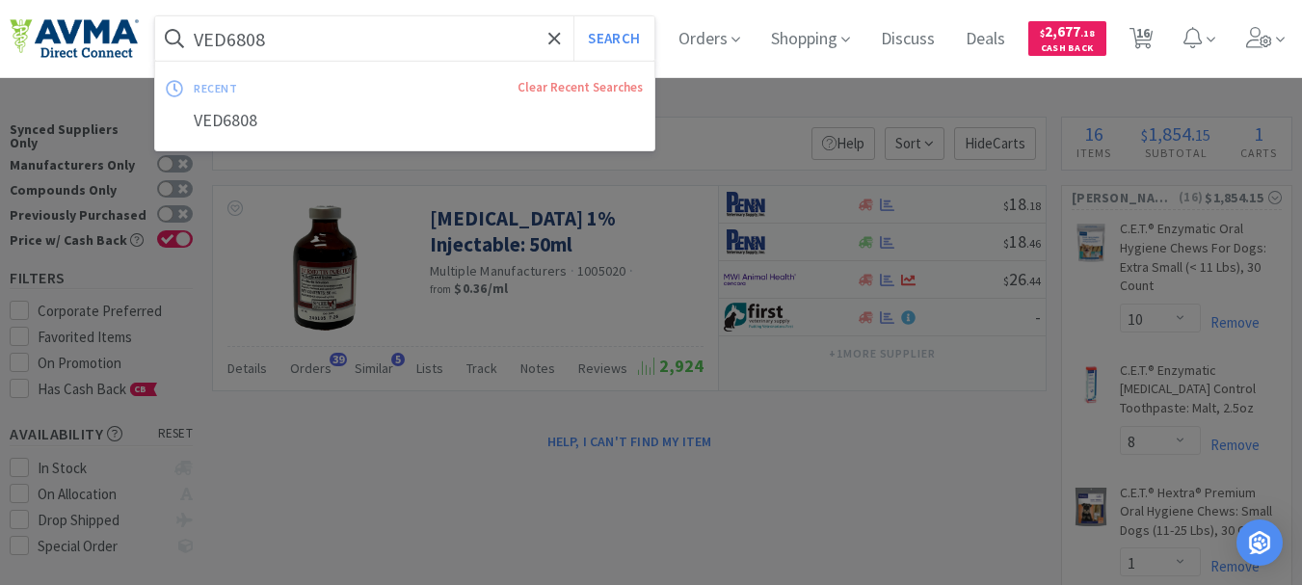
paste input "RSC23221"
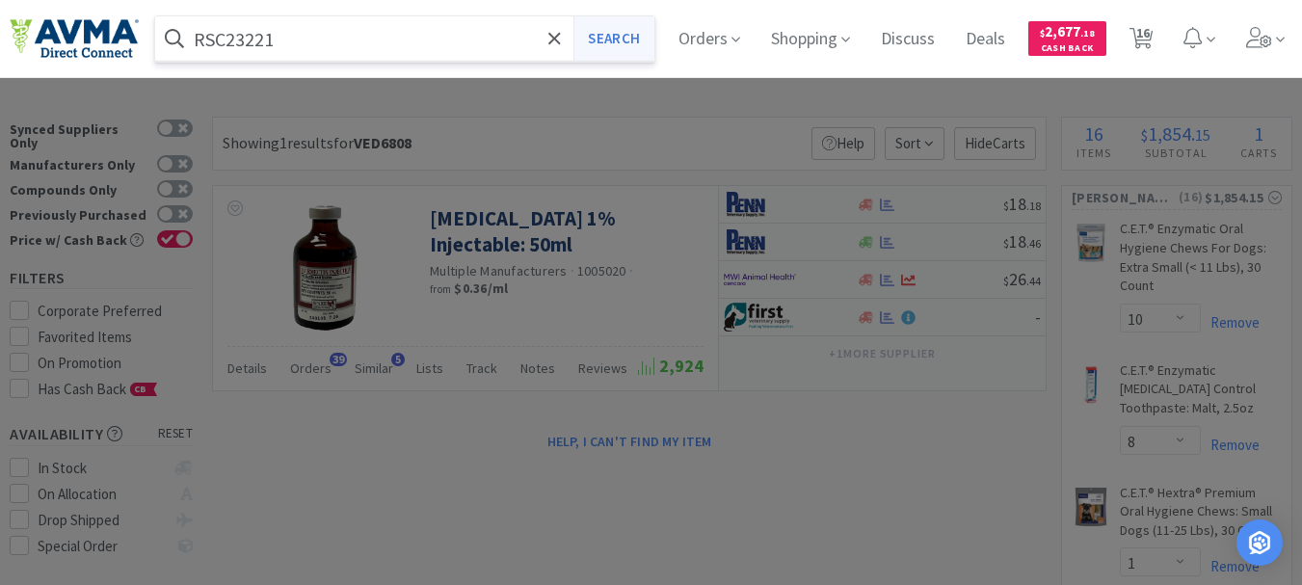
click at [648, 40] on button "Search" at bounding box center [613, 38] width 80 height 44
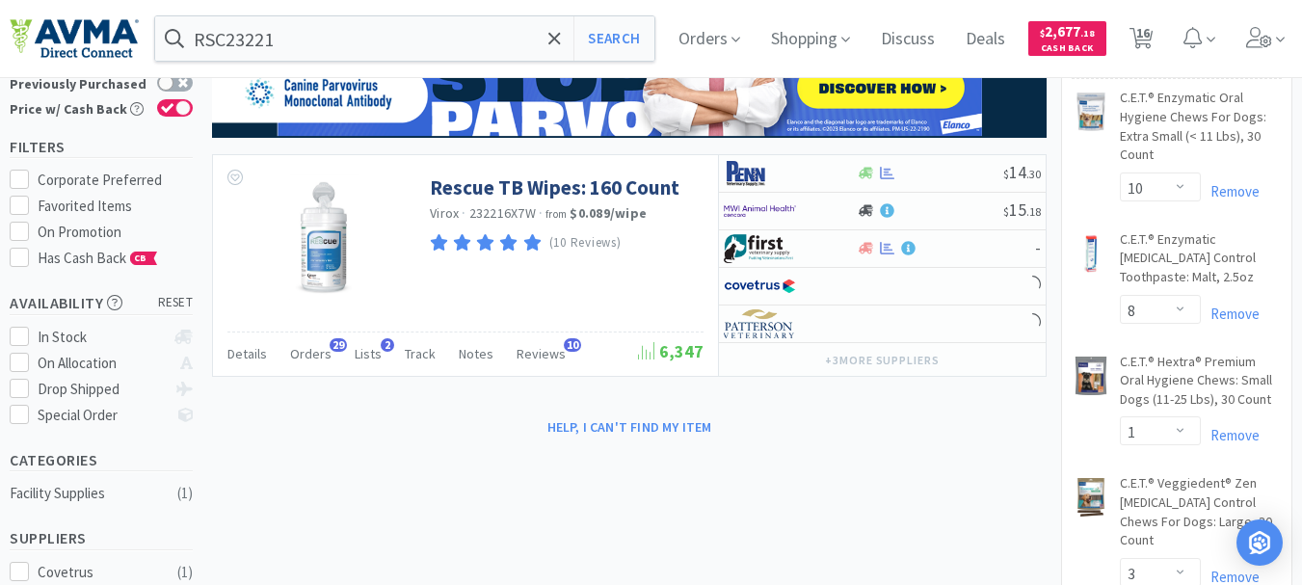
scroll to position [96, 0]
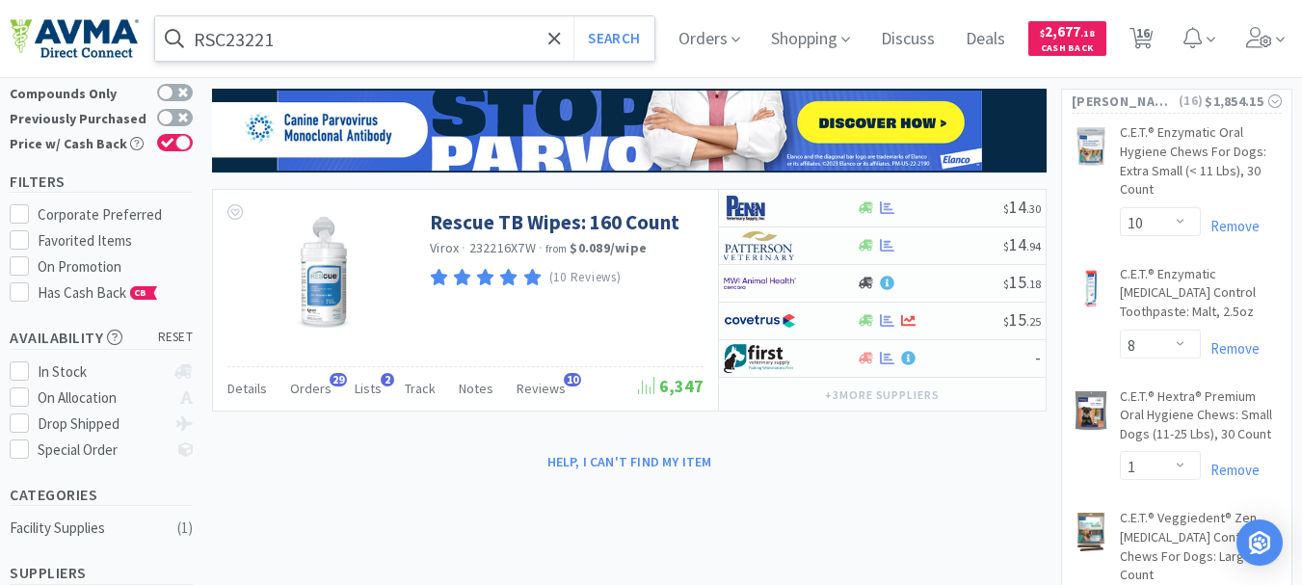
click at [391, 36] on input "RSC23221" at bounding box center [404, 38] width 499 height 44
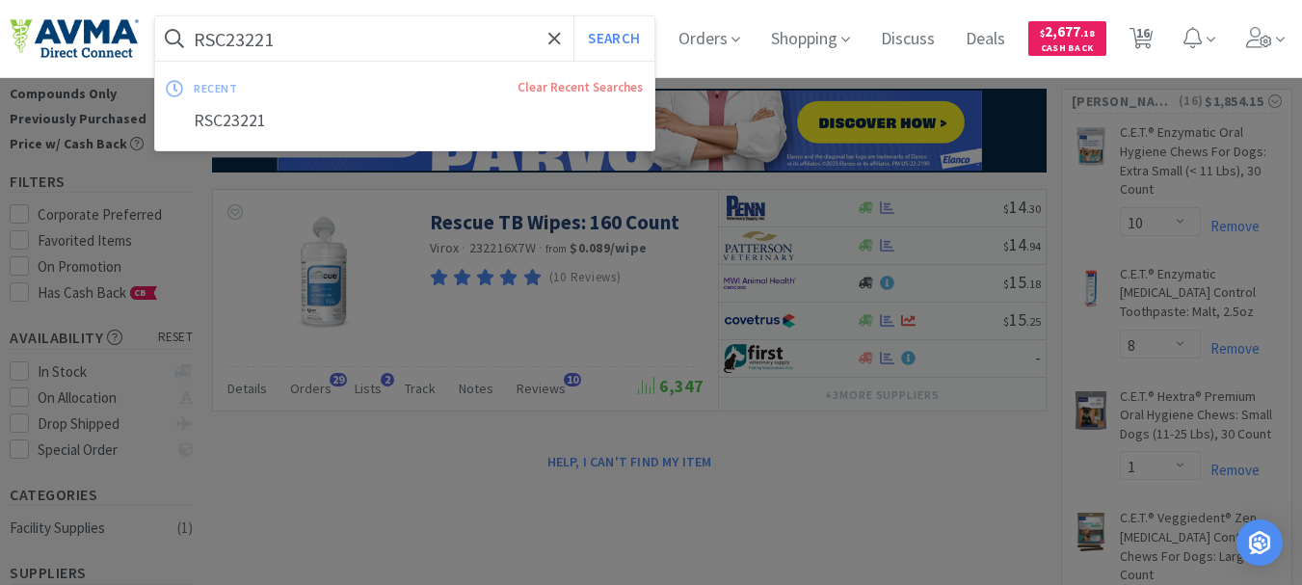
paste input "023748"
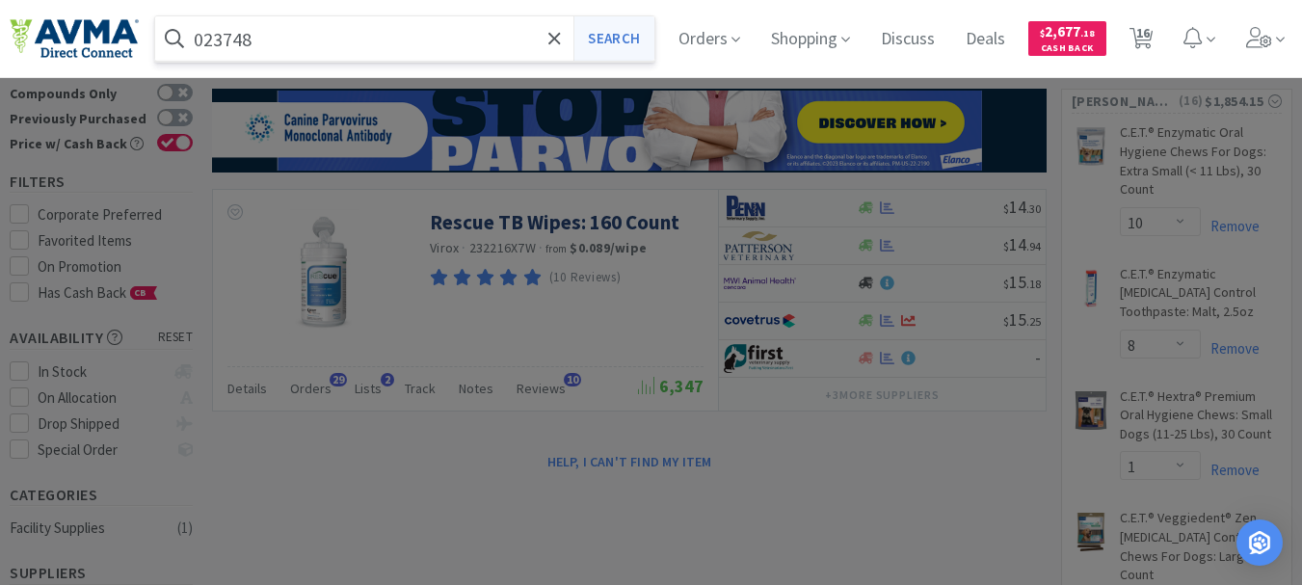
click at [601, 47] on button "Search" at bounding box center [613, 38] width 80 height 44
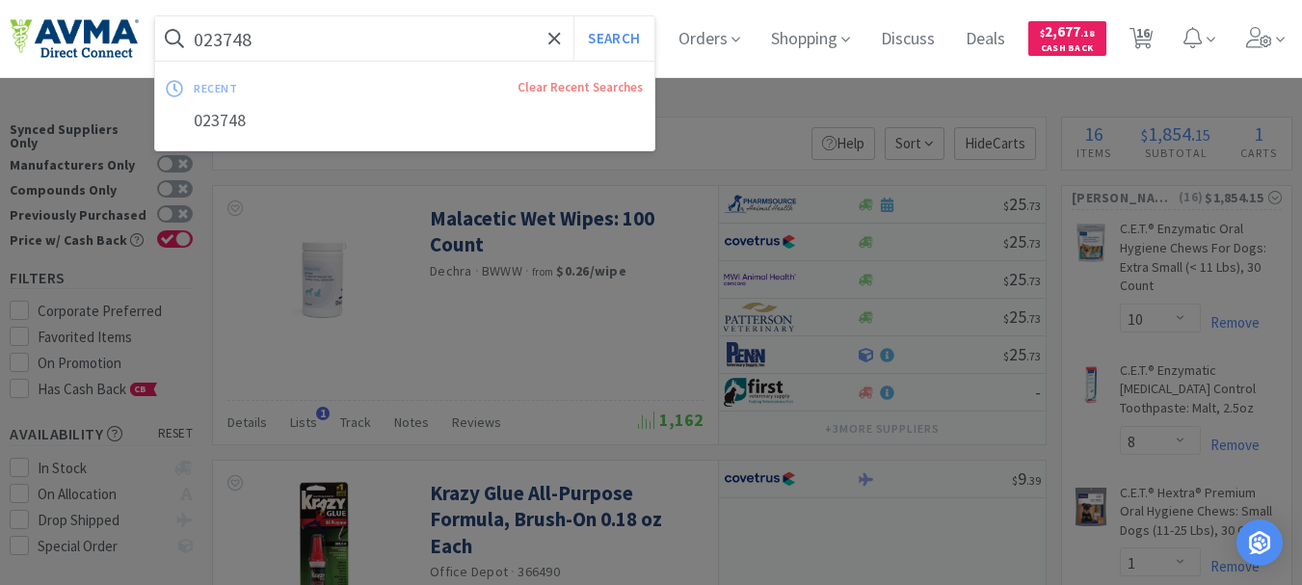
click at [331, 36] on input "023748" at bounding box center [404, 38] width 499 height 44
paste input "48362"
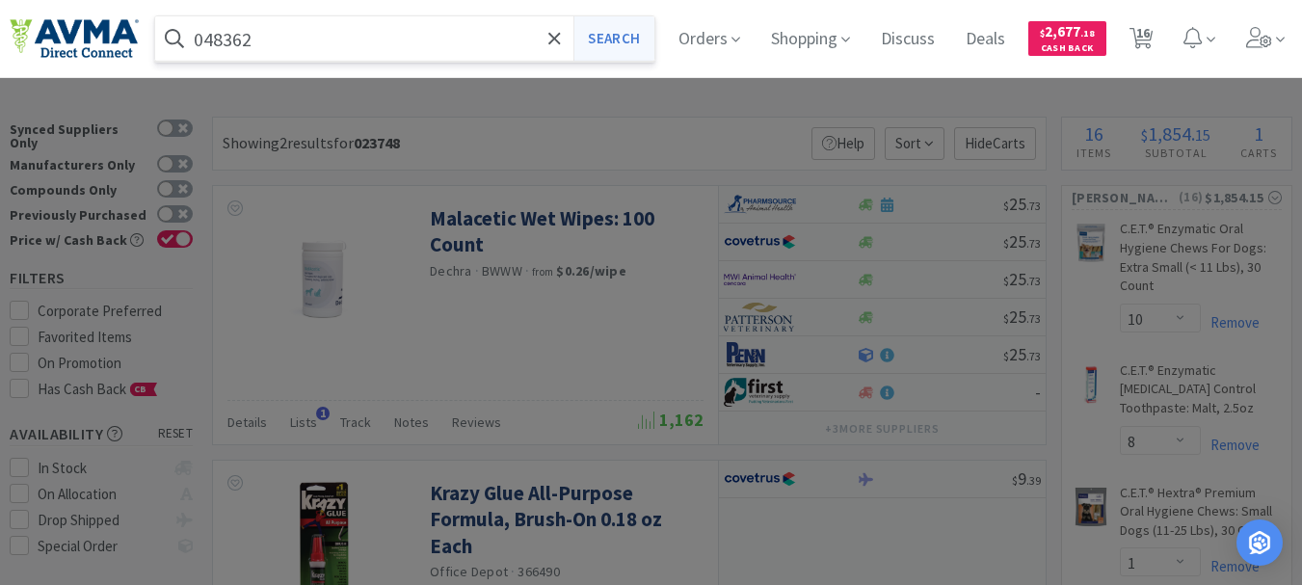
click at [613, 41] on button "Search" at bounding box center [613, 38] width 80 height 44
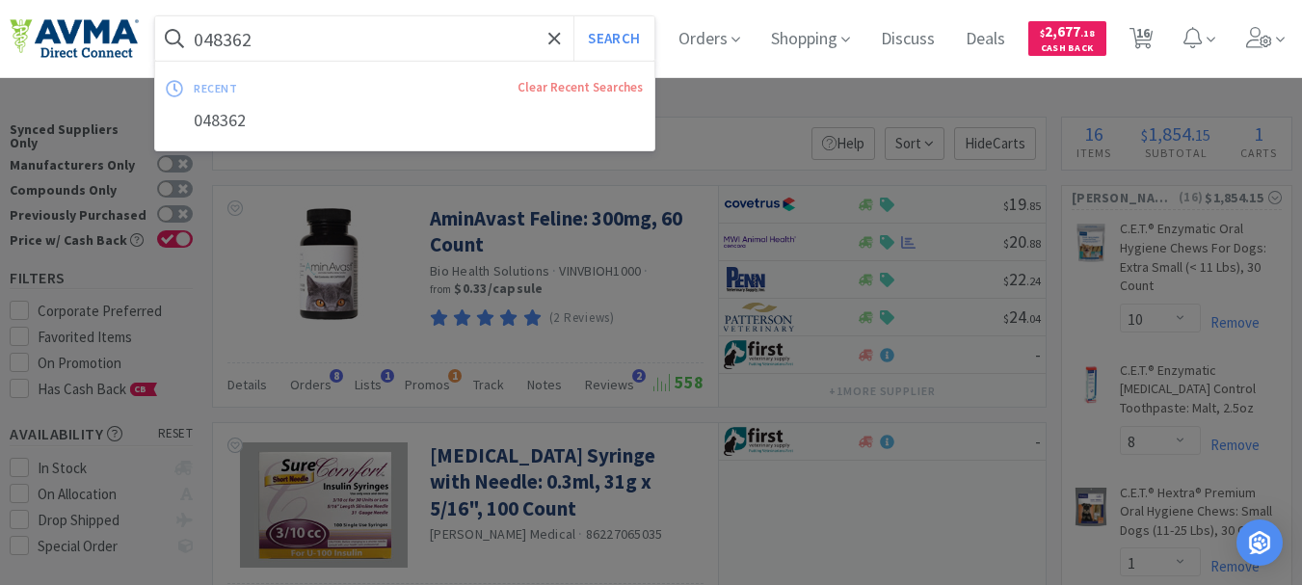
click at [361, 41] on input "048362" at bounding box center [404, 38] width 499 height 44
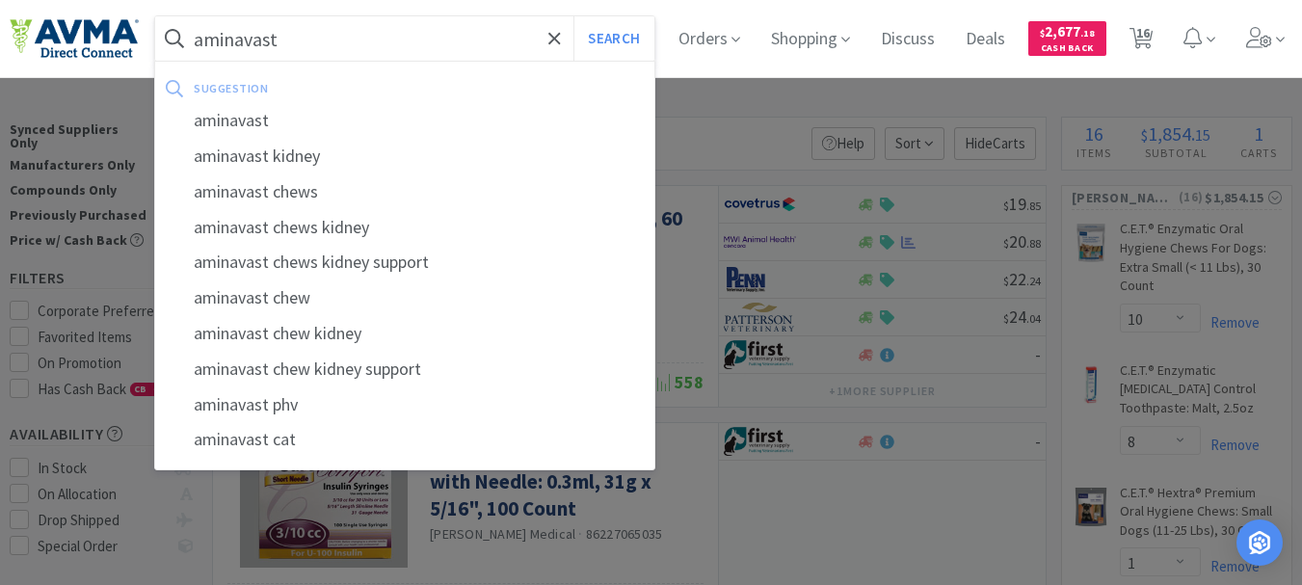
type input "aminavast"
click at [573, 16] on button "Search" at bounding box center [613, 38] width 80 height 44
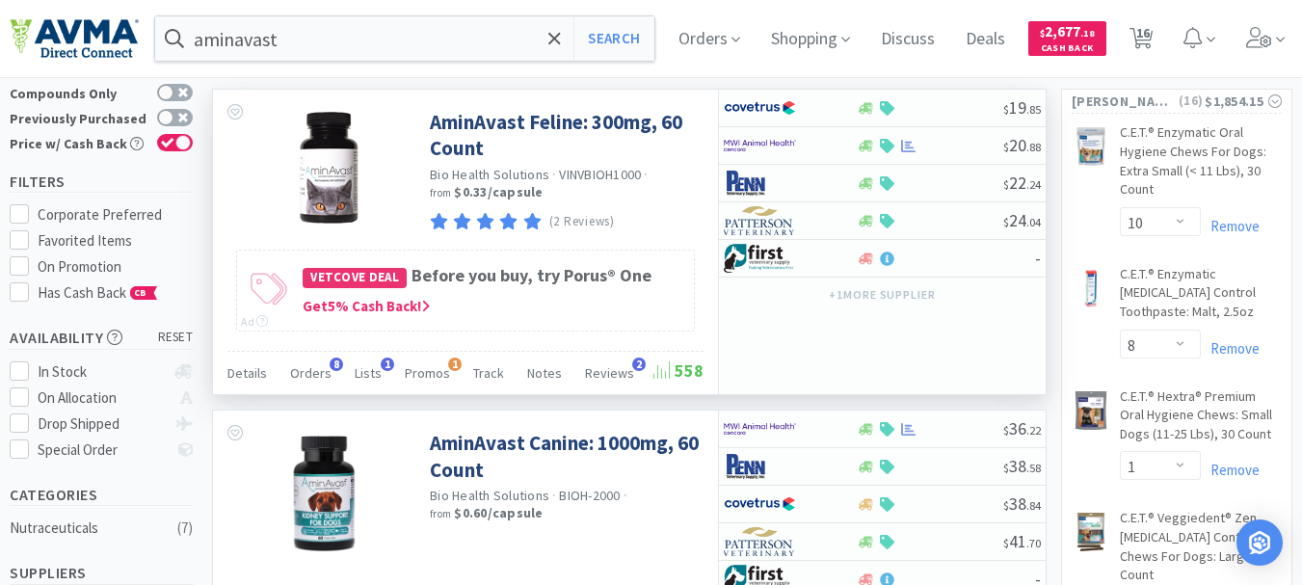
scroll to position [193, 0]
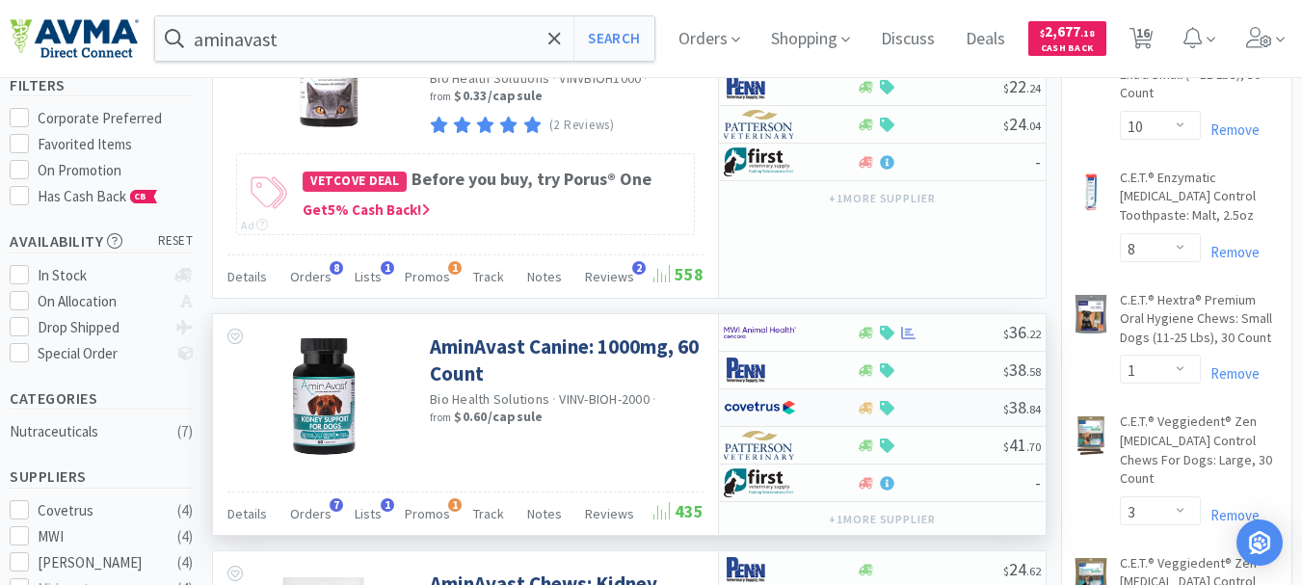
click at [755, 412] on img at bounding box center [760, 407] width 72 height 29
select select "1"
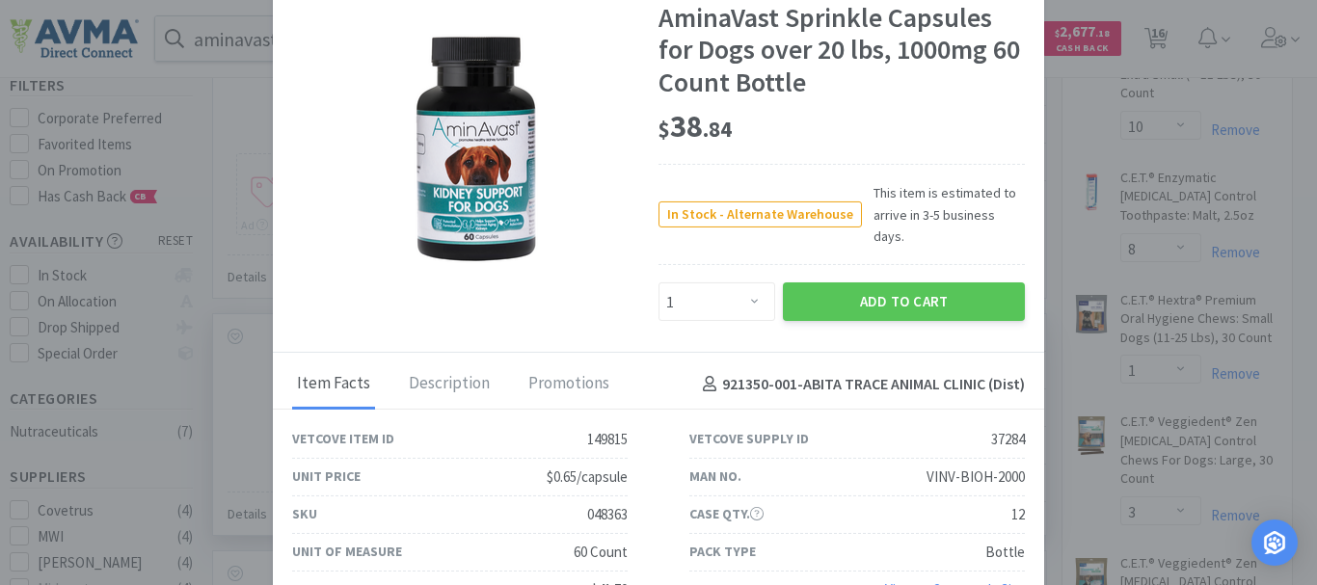
click at [616, 503] on div "048363" at bounding box center [607, 514] width 40 height 23
copy div "048363"
drag, startPoint x: 1074, startPoint y: 98, endPoint x: 1054, endPoint y: 146, distance: 51.0
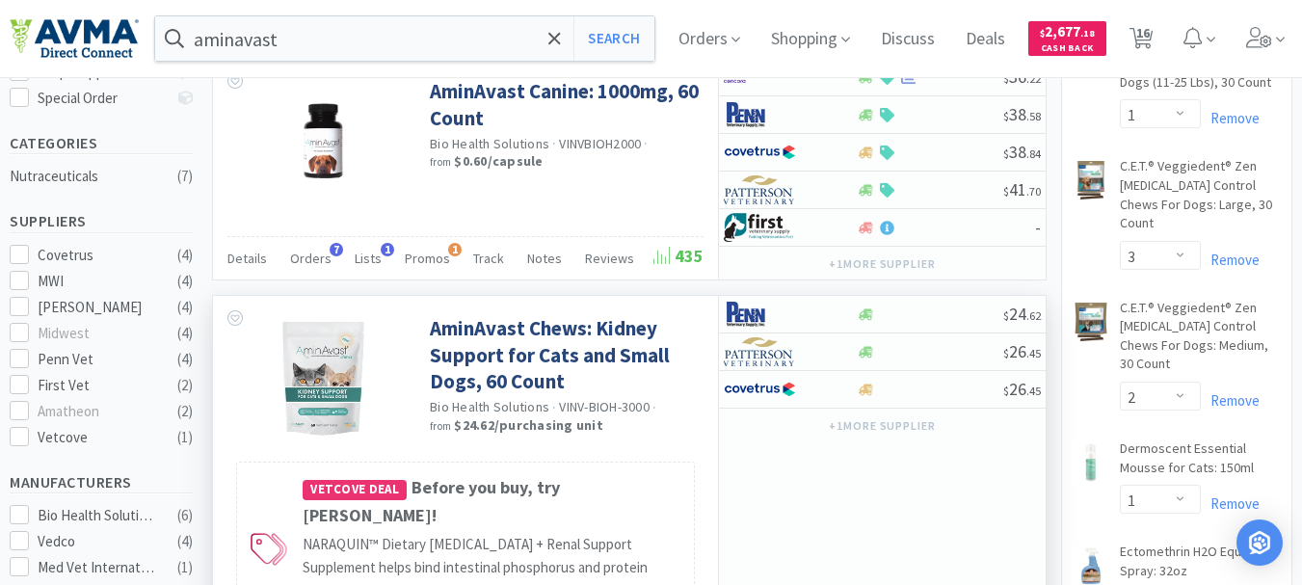
scroll to position [482, 0]
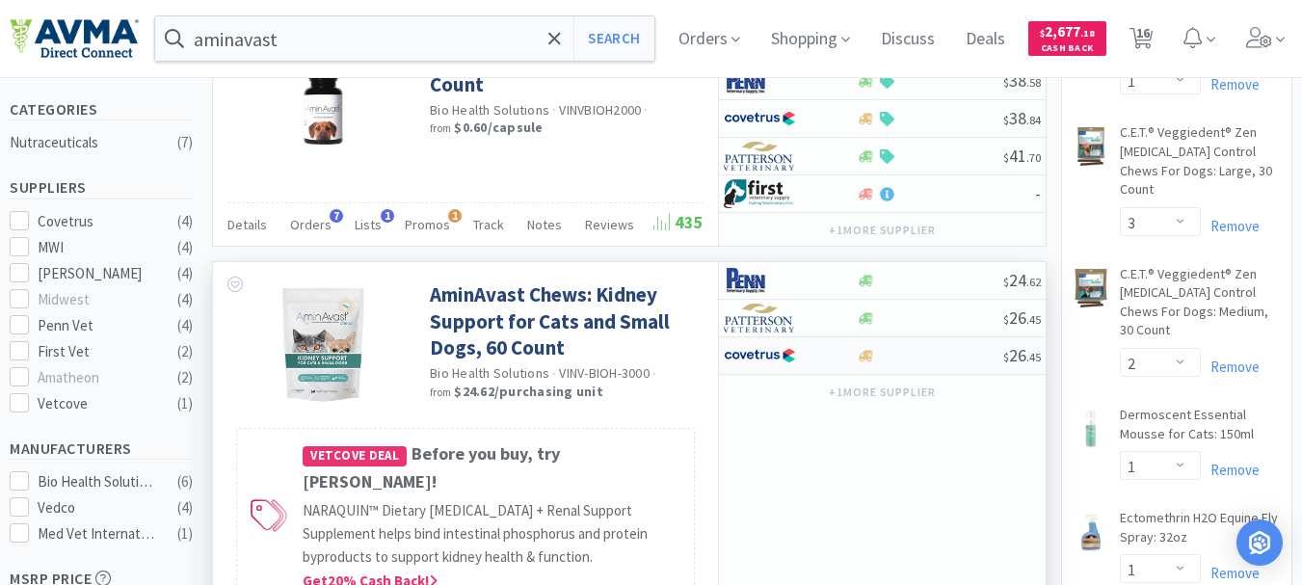
click at [767, 349] on img at bounding box center [760, 355] width 72 height 29
select select "1"
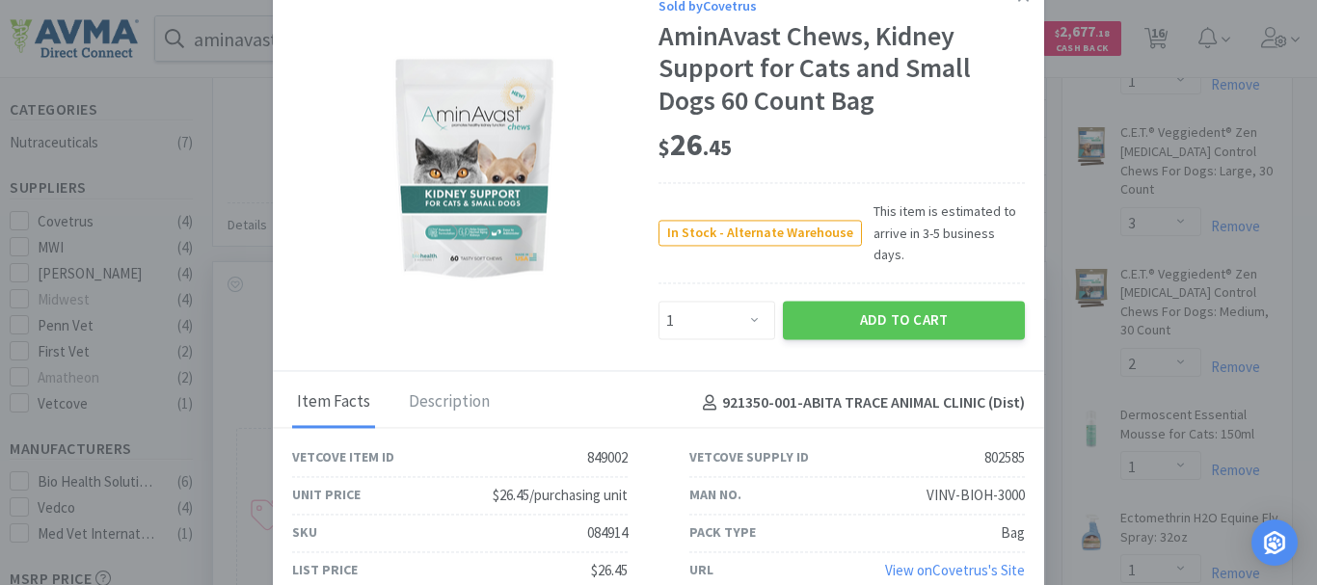
click at [915, 161] on div "$ 26 . 45" at bounding box center [841, 145] width 366 height 40
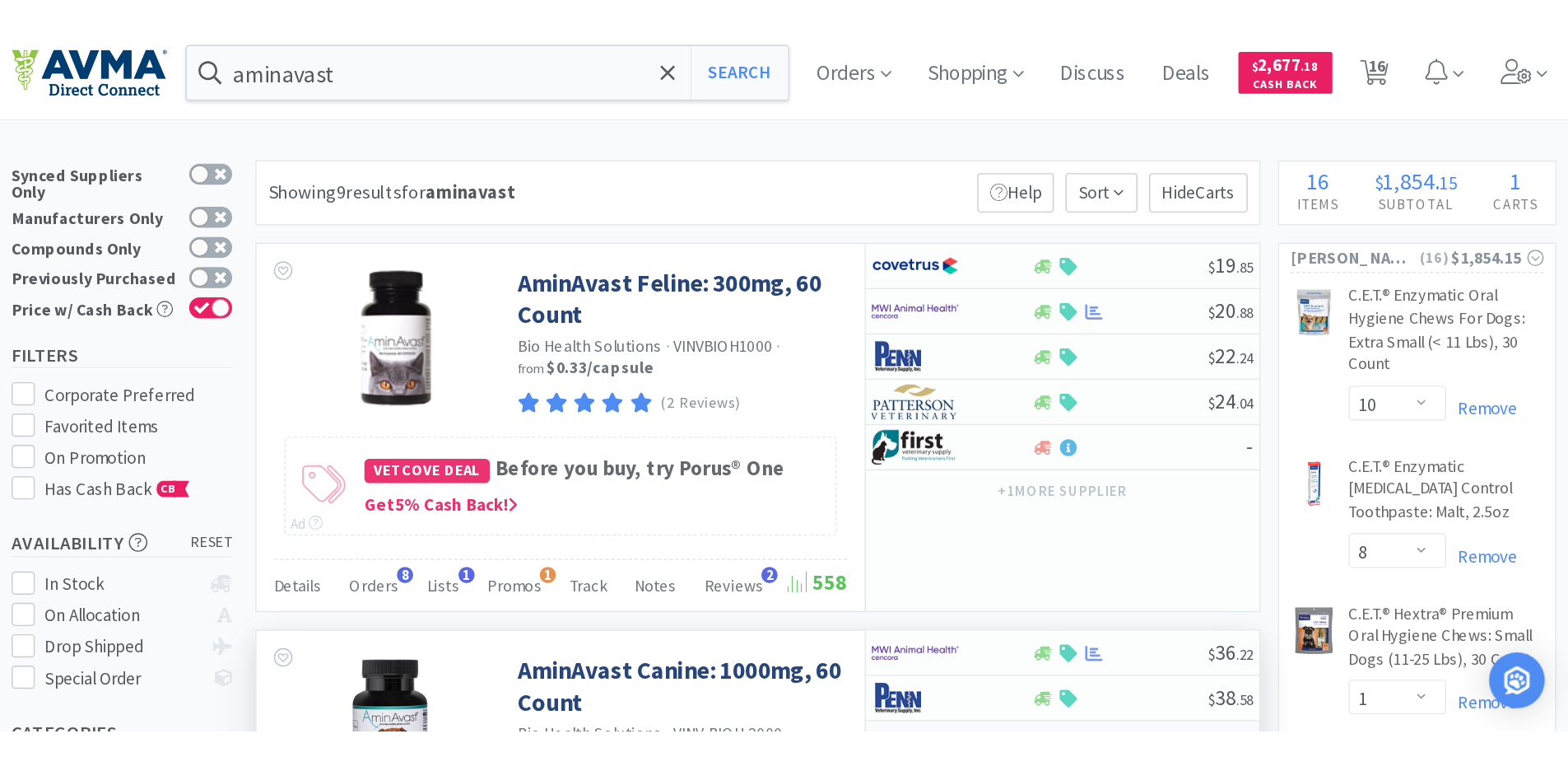
scroll to position [0, 0]
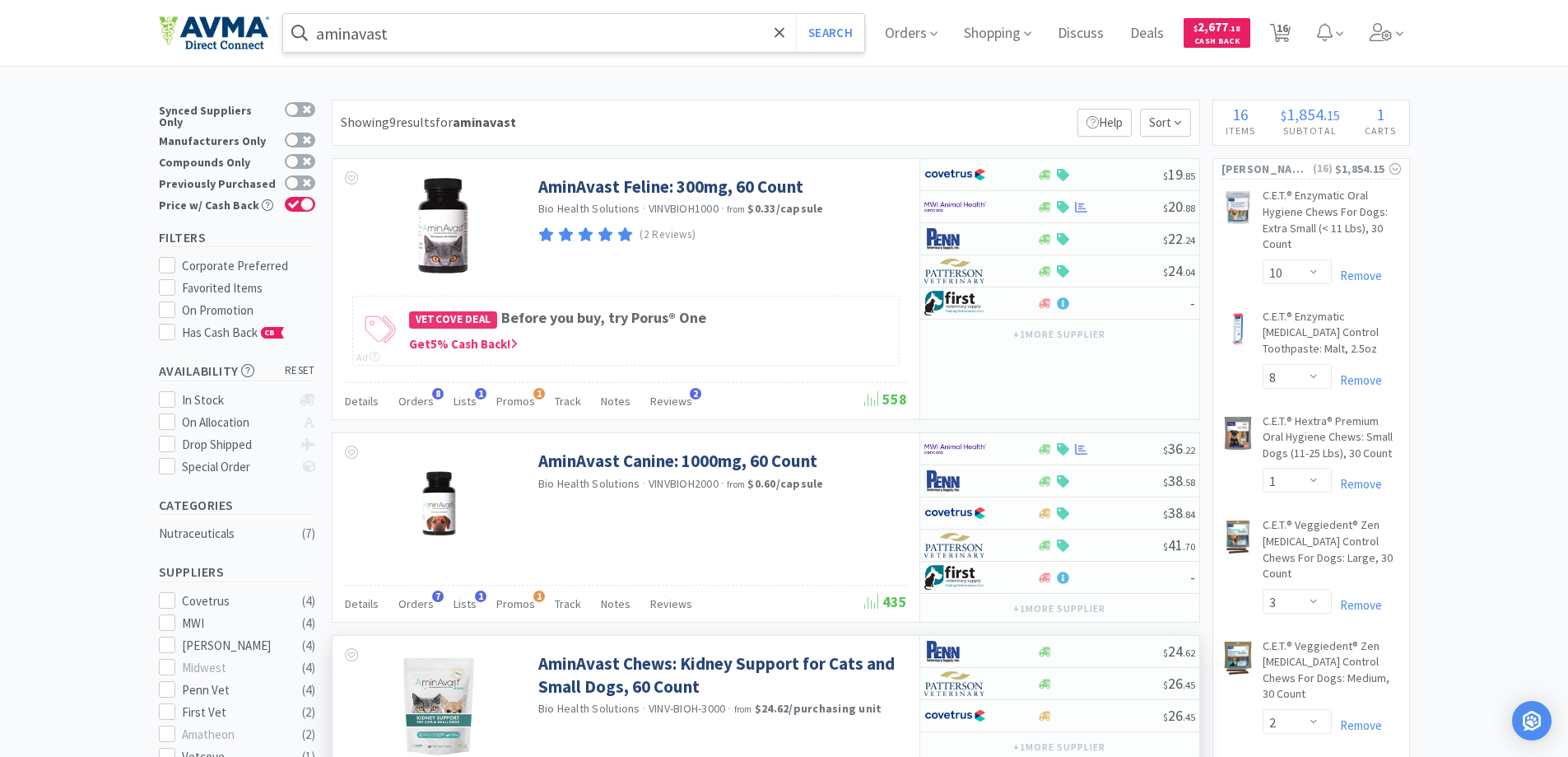
click at [456, 15] on input "aminavast" at bounding box center [574, 32] width 582 height 38
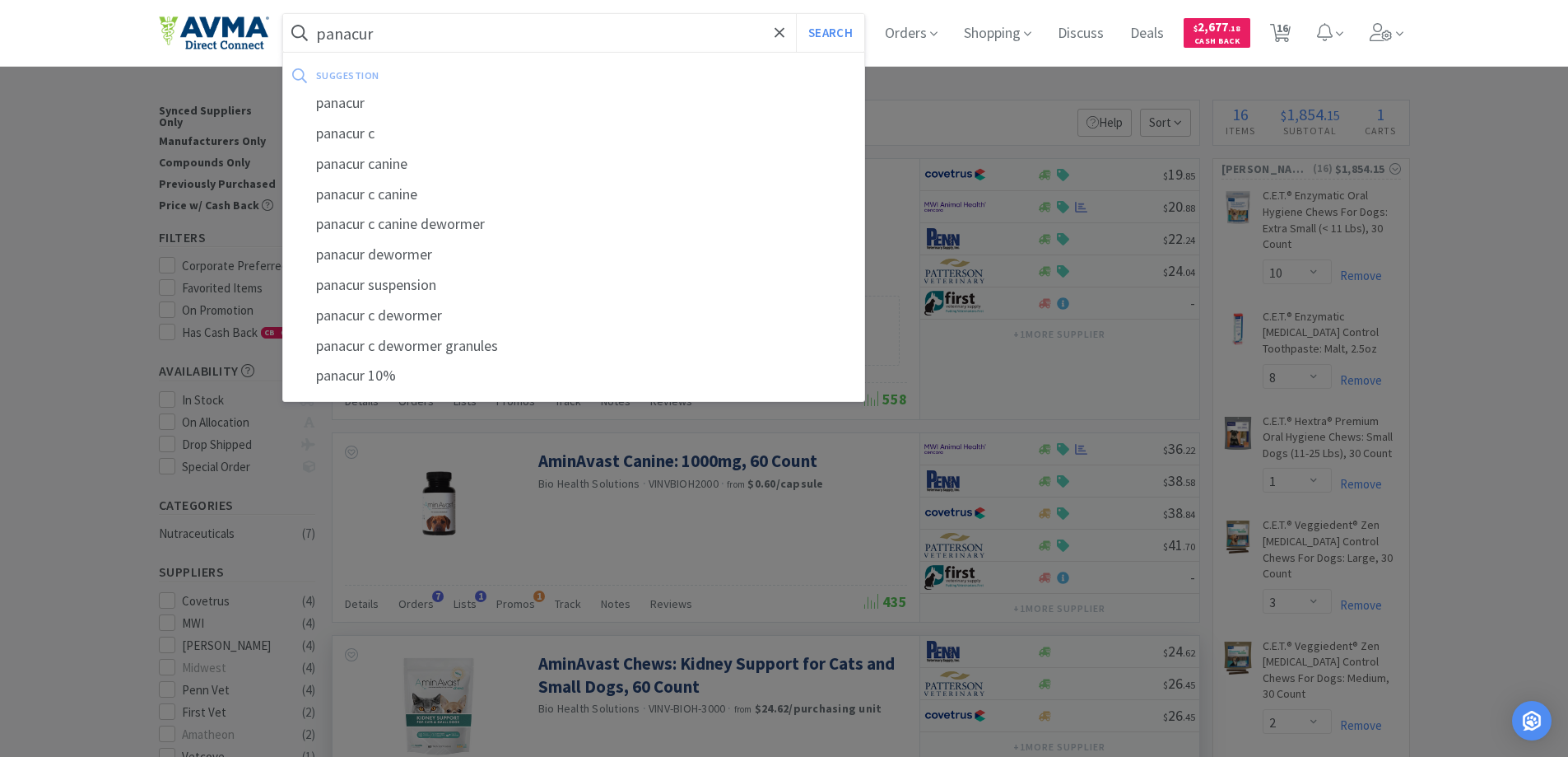
click at [796, 14] on button "Search" at bounding box center [830, 32] width 68 height 38
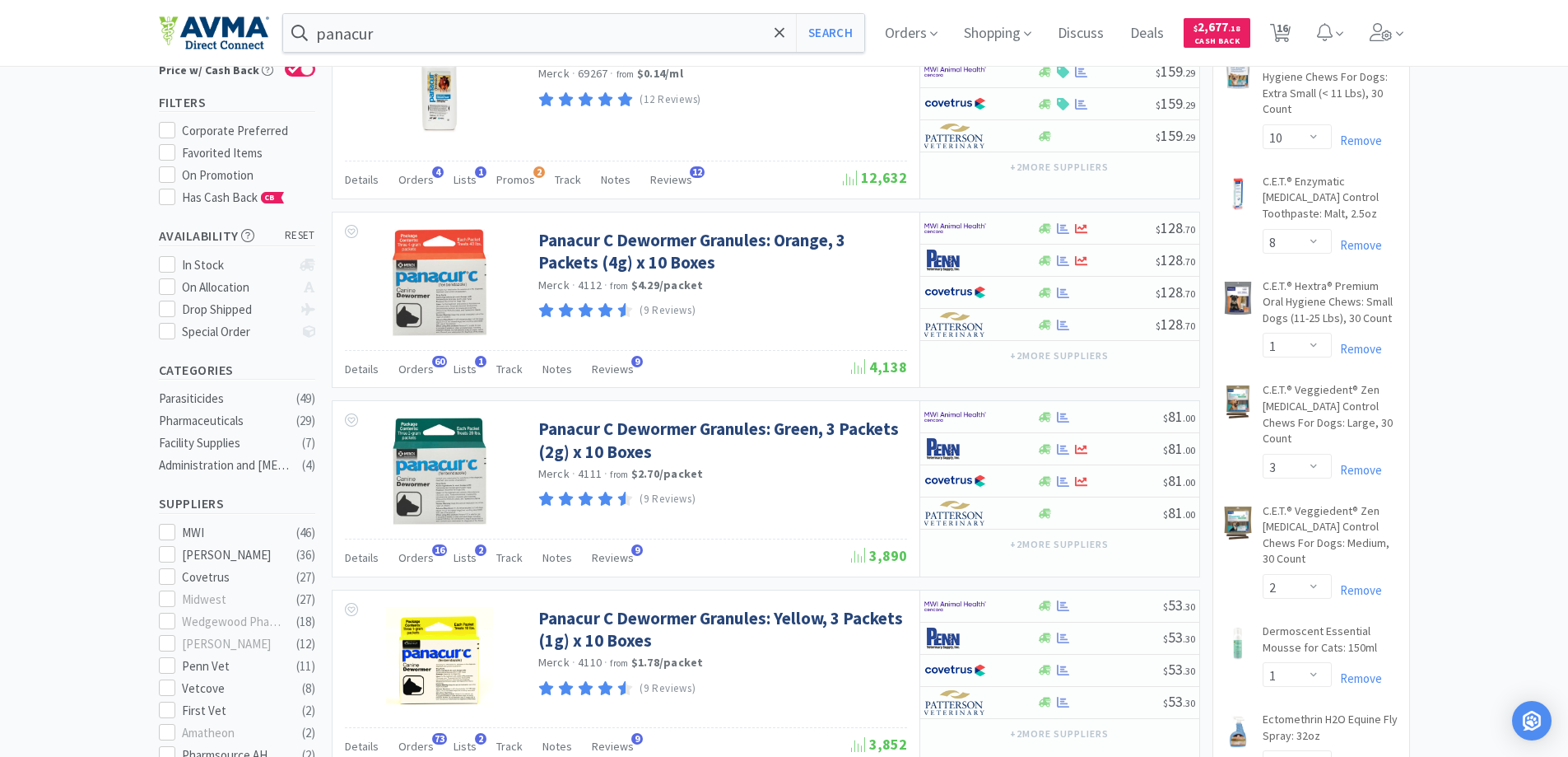
scroll to position [165, 0]
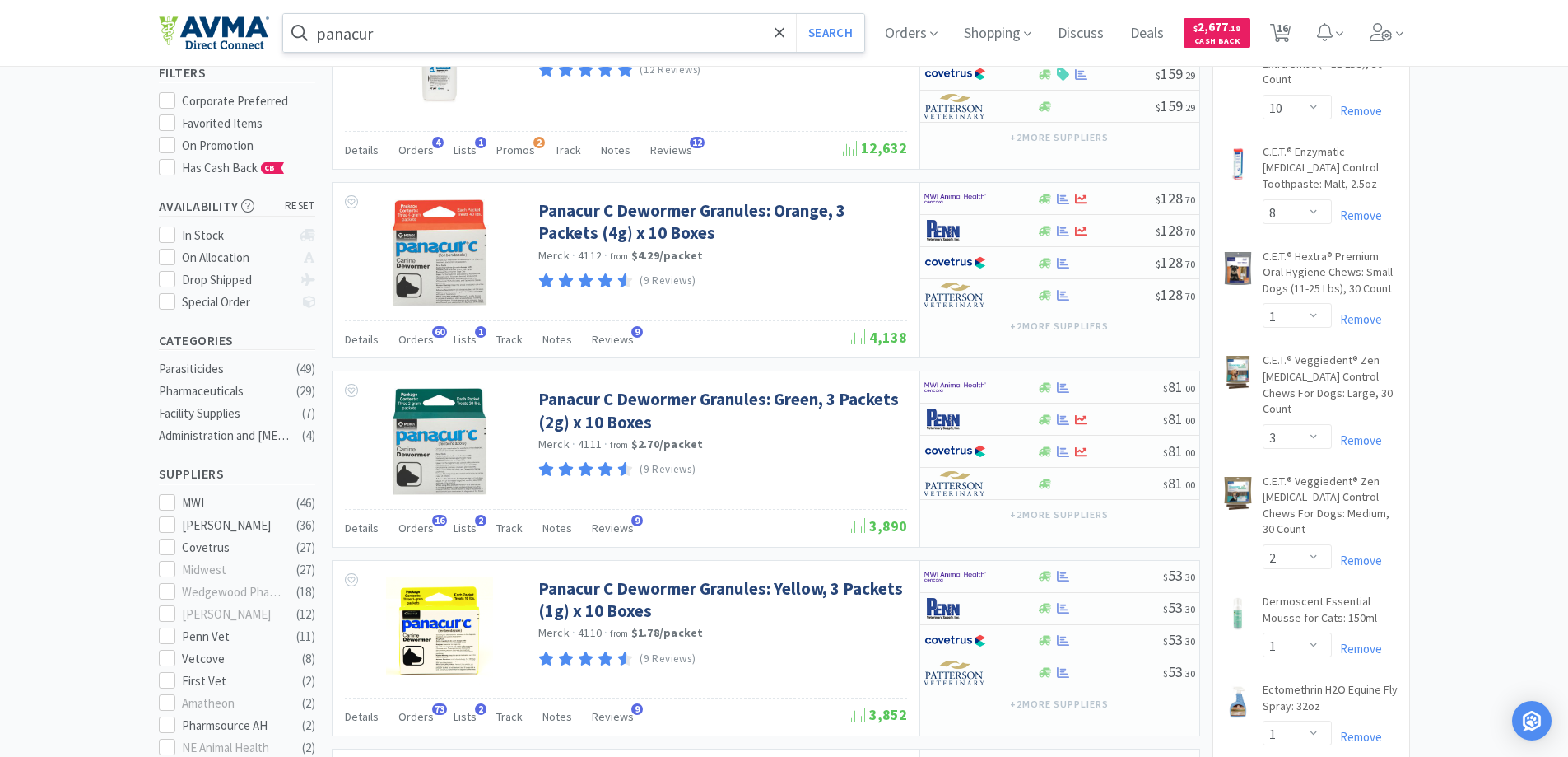
click at [403, 32] on input "panacur" at bounding box center [574, 32] width 582 height 38
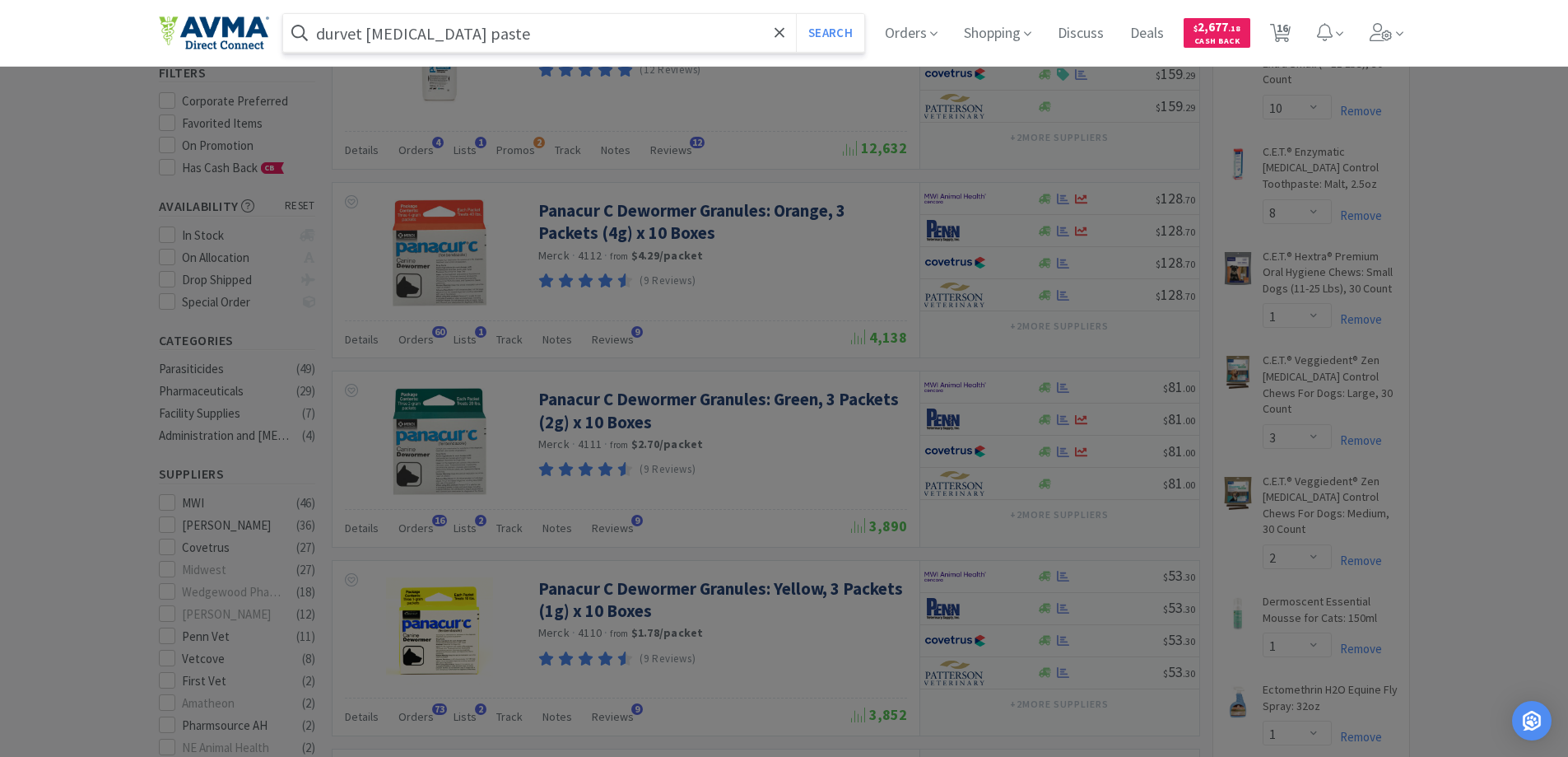
type input "durvet [MEDICAL_DATA] paste"
click at [796, 14] on button "Search" at bounding box center [830, 32] width 68 height 38
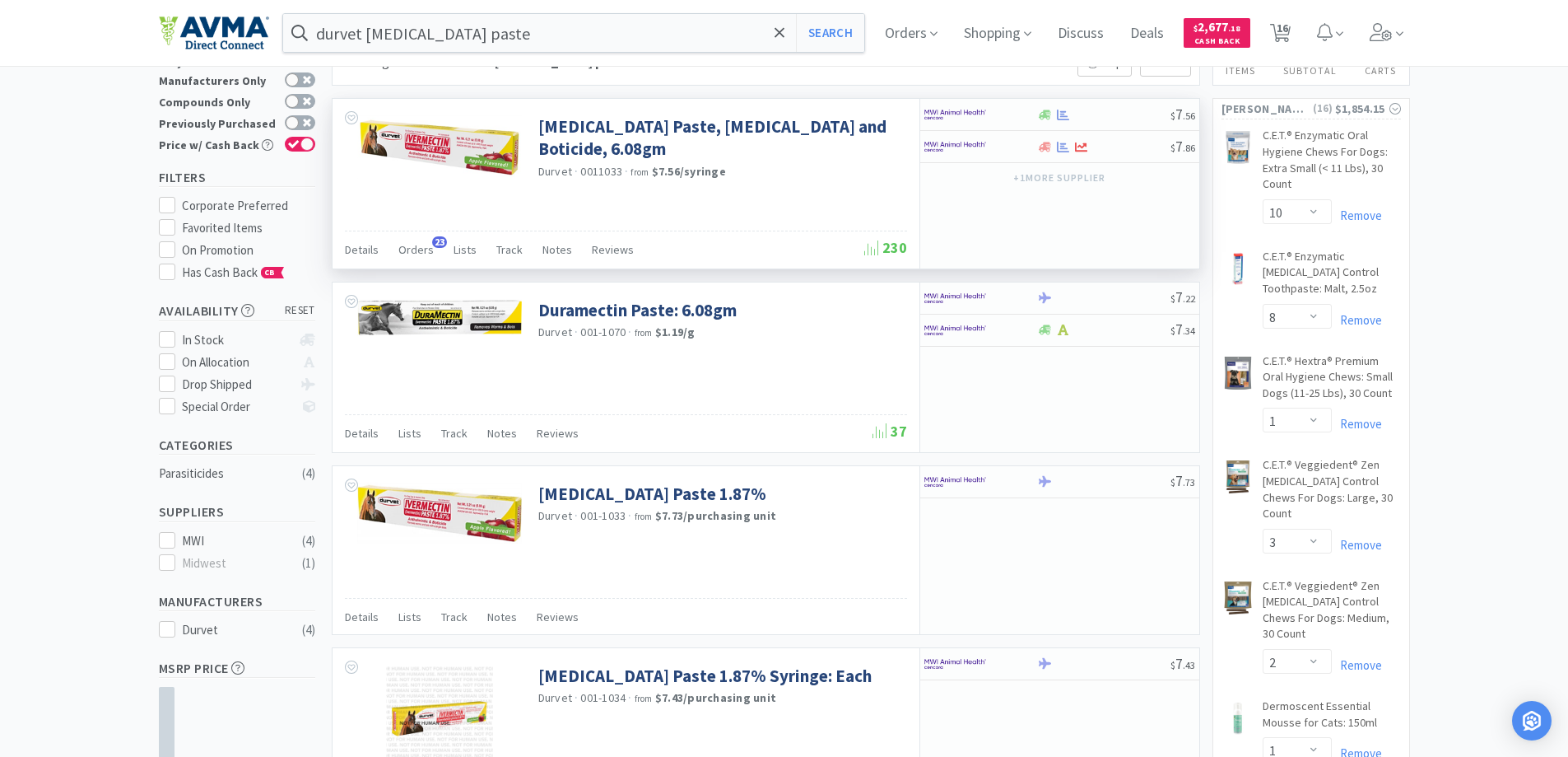
scroll to position [165, 0]
